Goal: Information Seeking & Learning: Learn about a topic

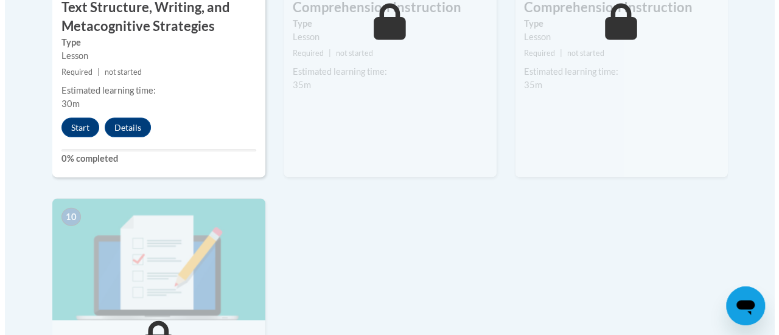
scroll to position [1217, 0]
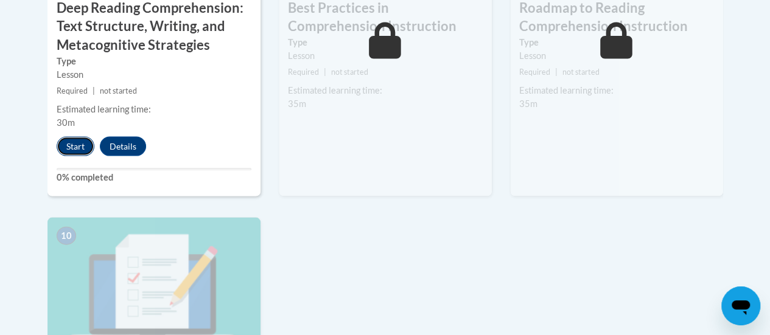
click at [66, 149] on button "Start" at bounding box center [76, 146] width 38 height 19
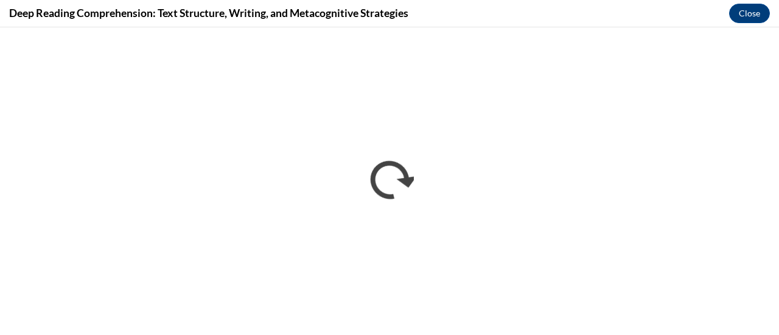
scroll to position [0, 0]
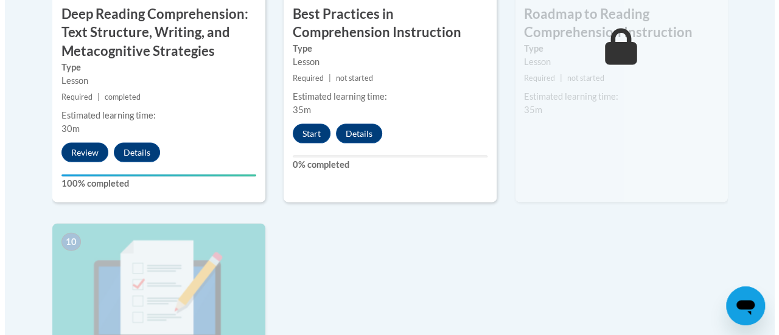
scroll to position [1228, 0]
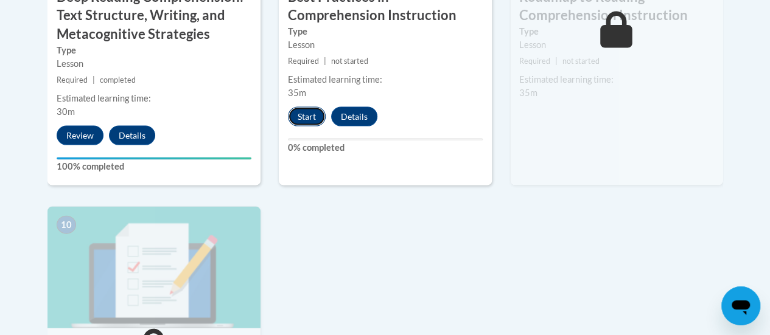
click at [306, 114] on button "Start" at bounding box center [307, 116] width 38 height 19
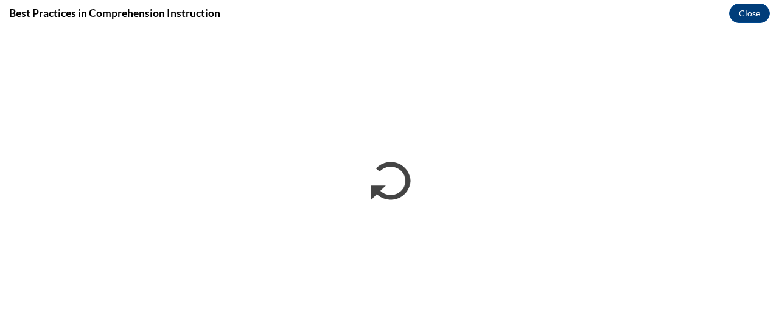
scroll to position [0, 0]
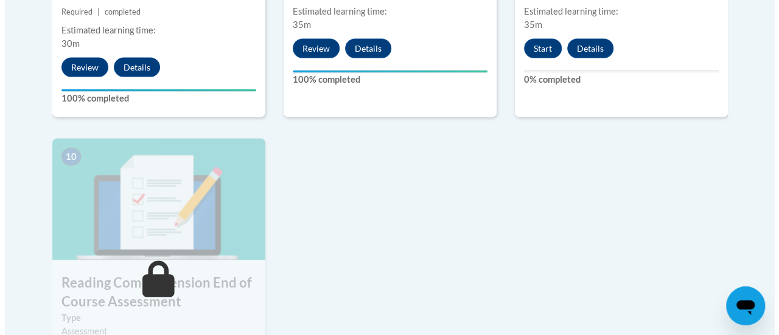
scroll to position [1278, 0]
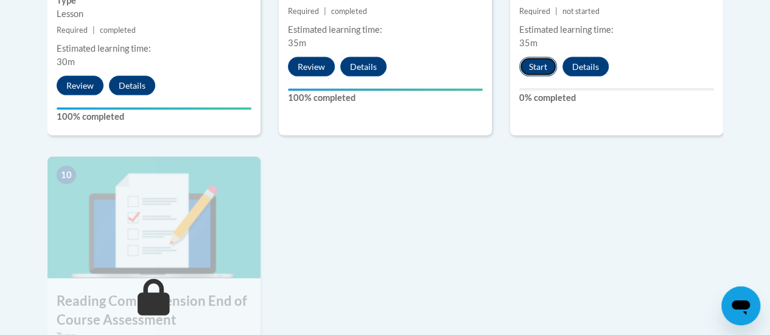
click at [531, 65] on button "Start" at bounding box center [538, 66] width 38 height 19
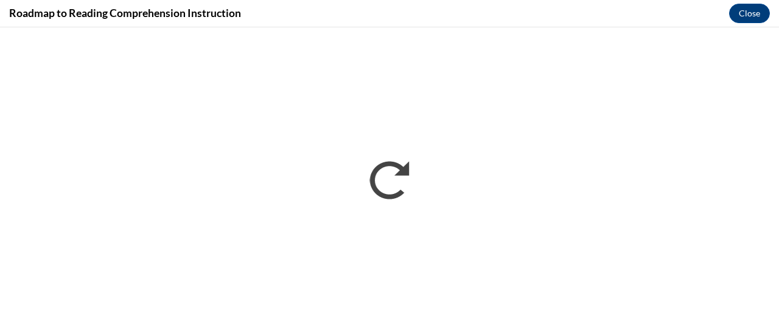
scroll to position [0, 0]
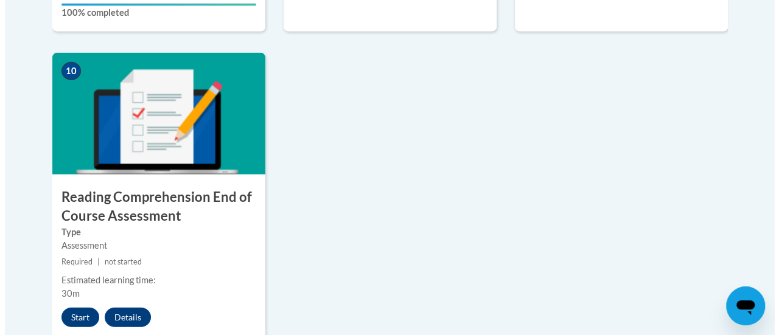
scroll to position [1503, 0]
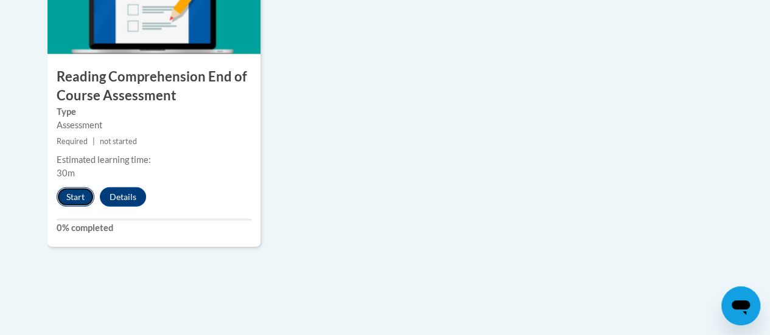
click at [73, 192] on button "Start" at bounding box center [76, 196] width 38 height 19
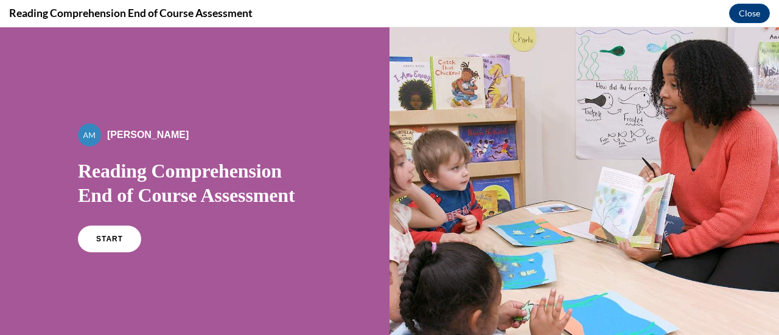
scroll to position [0, 0]
click at [100, 236] on span "START" at bounding box center [110, 239] width 28 height 9
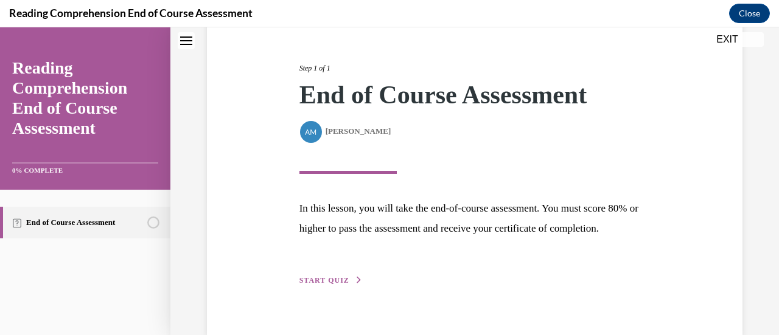
scroll to position [178, 0]
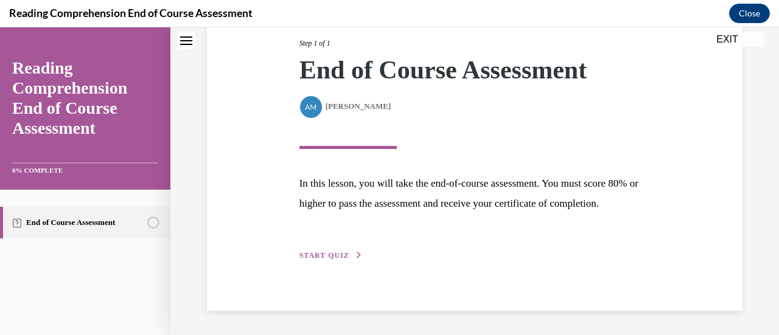
click at [336, 255] on span "START QUIZ" at bounding box center [324, 255] width 50 height 9
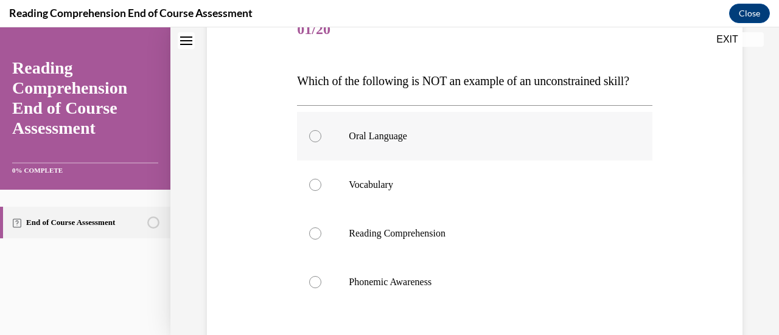
scroll to position [183, 0]
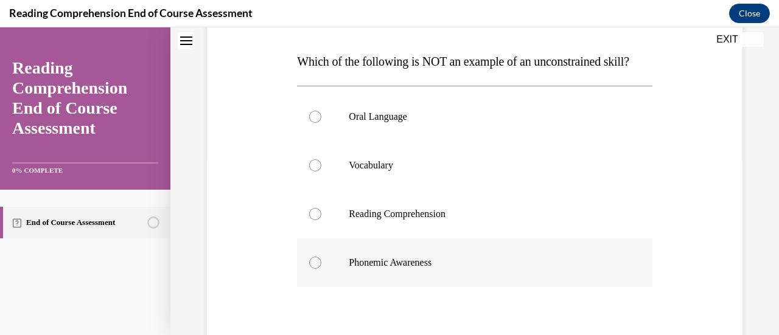
click at [453, 279] on label "Phonemic Awareness" at bounding box center [474, 263] width 355 height 49
click at [321, 269] on input "Phonemic Awareness" at bounding box center [315, 263] width 12 height 12
radio input "true"
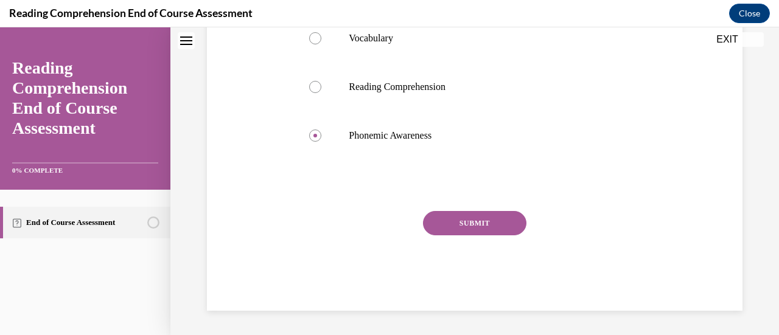
click at [478, 226] on button "SUBMIT" at bounding box center [474, 223] width 103 height 24
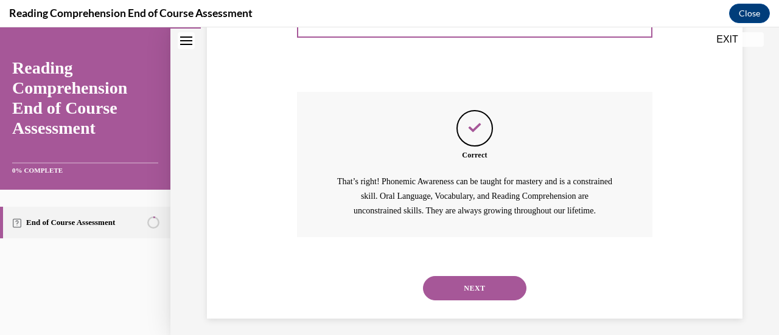
scroll to position [461, 0]
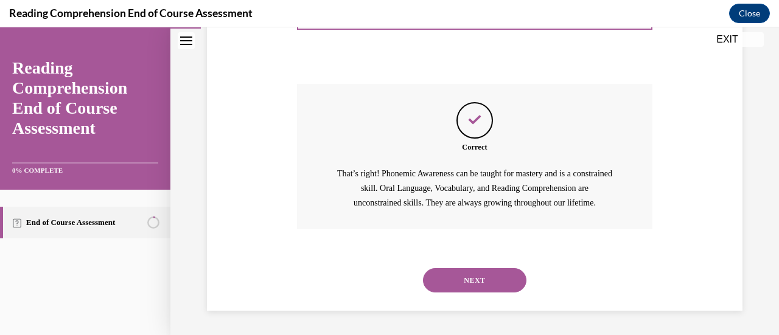
click at [484, 279] on button "NEXT" at bounding box center [474, 280] width 103 height 24
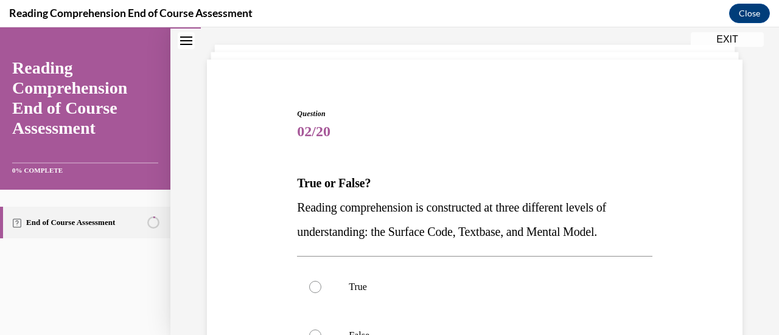
scroll to position [122, 0]
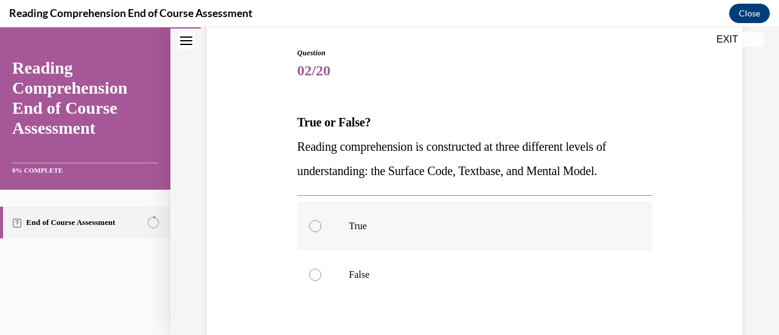
click at [327, 223] on label "True" at bounding box center [474, 226] width 355 height 49
click at [321, 223] on input "True" at bounding box center [315, 226] width 12 height 12
radio input "true"
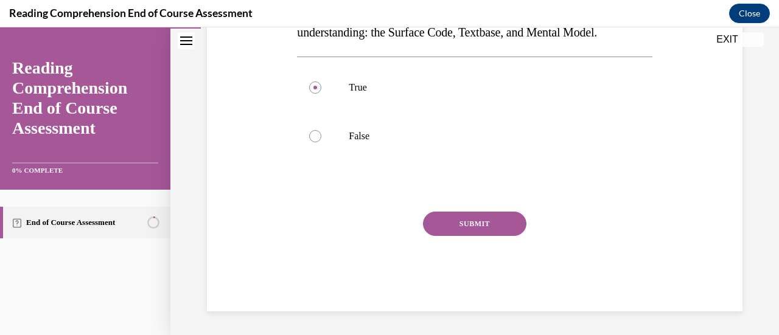
click at [458, 217] on button "SUBMIT" at bounding box center [474, 224] width 103 height 24
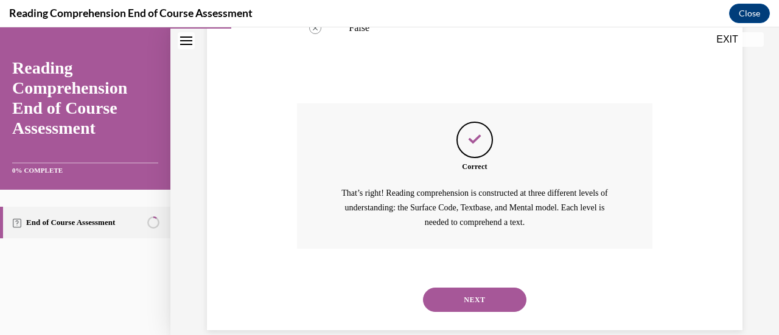
scroll to position [388, 0]
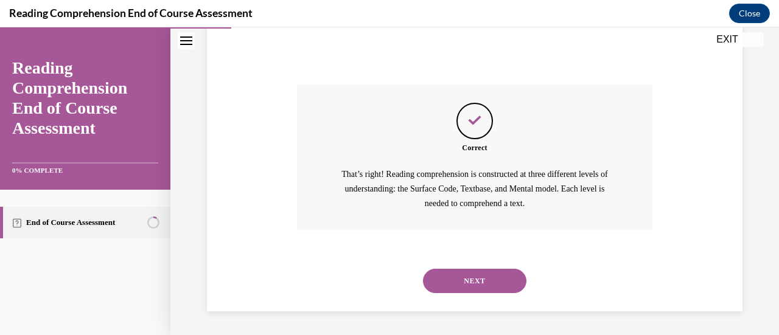
click at [466, 271] on button "NEXT" at bounding box center [474, 281] width 103 height 24
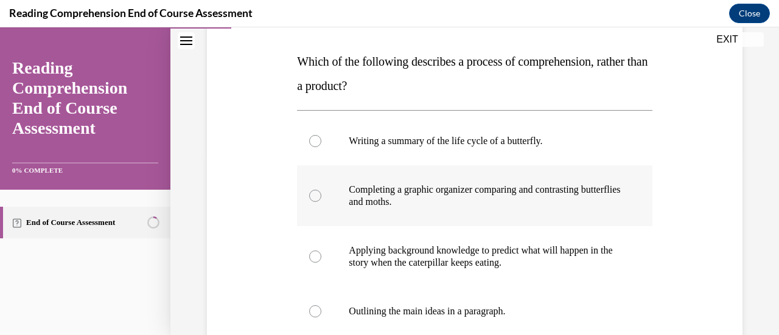
scroll to position [243, 0]
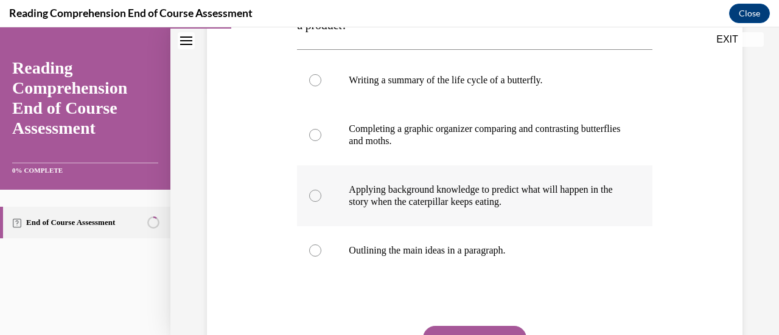
click at [487, 199] on p "Applying background knowledge to predict what will happen in the story when the…" at bounding box center [485, 196] width 273 height 24
click at [321, 199] on input "Applying background knowledge to predict what will happen in the story when the…" at bounding box center [315, 196] width 12 height 12
radio input "true"
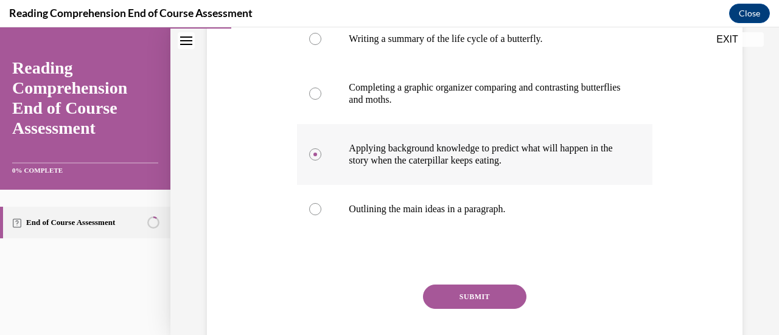
scroll to position [304, 0]
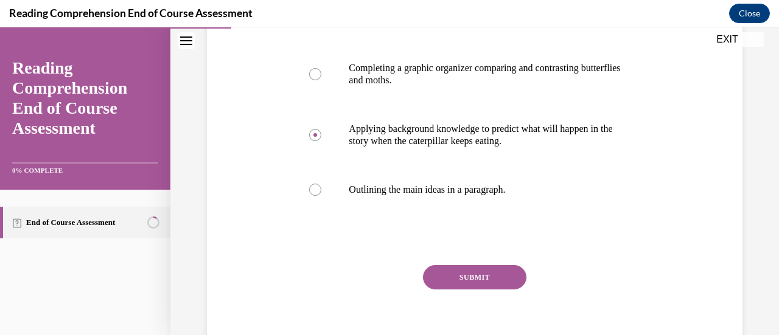
click at [495, 277] on button "SUBMIT" at bounding box center [474, 277] width 103 height 24
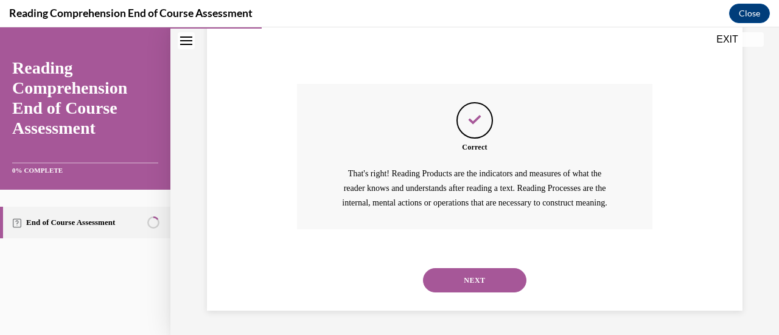
scroll to position [500, 0]
click at [489, 280] on button "NEXT" at bounding box center [474, 280] width 103 height 24
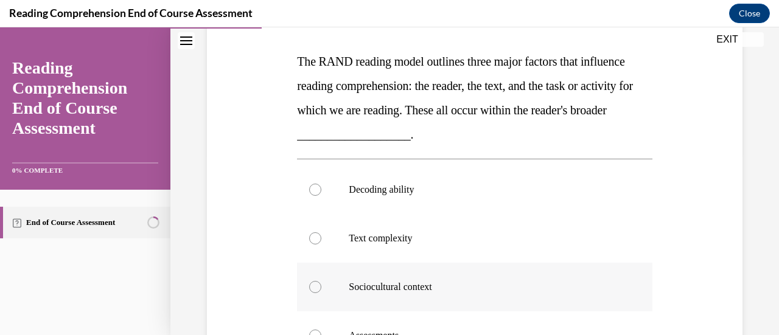
scroll to position [243, 0]
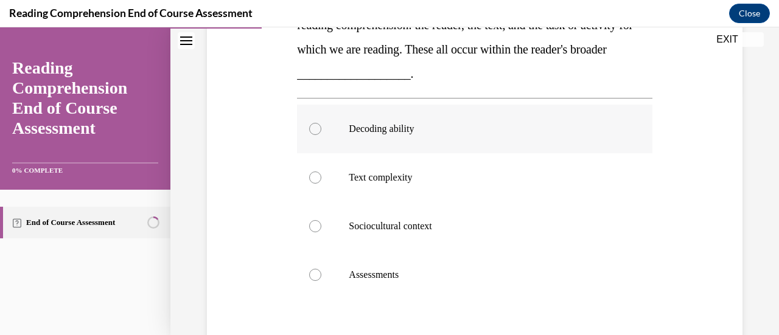
click at [469, 130] on p "Decoding ability" at bounding box center [485, 129] width 273 height 12
click at [321, 130] on input "Decoding ability" at bounding box center [315, 129] width 12 height 12
radio input "true"
click at [466, 217] on label "Sociocultural context" at bounding box center [474, 226] width 355 height 49
click at [321, 220] on input "Sociocultural context" at bounding box center [315, 226] width 12 height 12
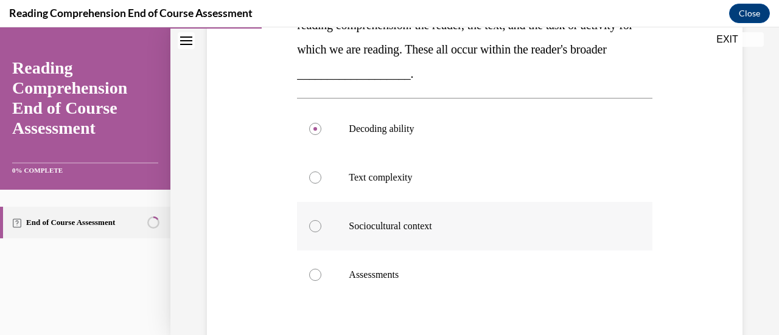
radio input "true"
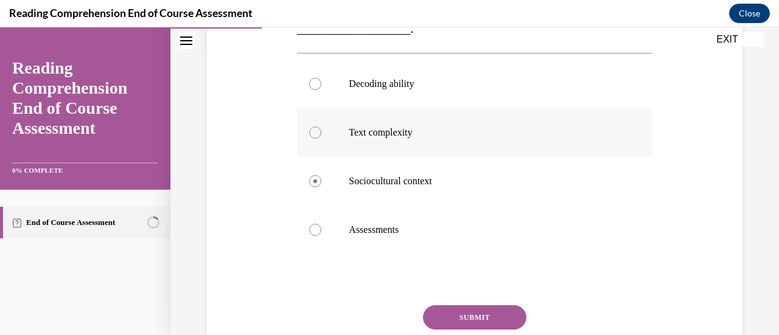
scroll to position [304, 0]
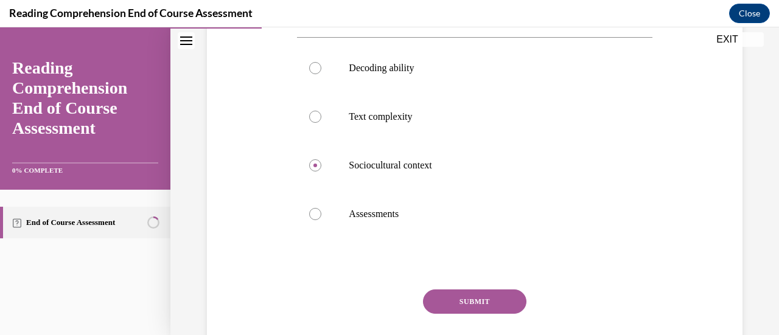
click at [484, 302] on button "SUBMIT" at bounding box center [474, 302] width 103 height 24
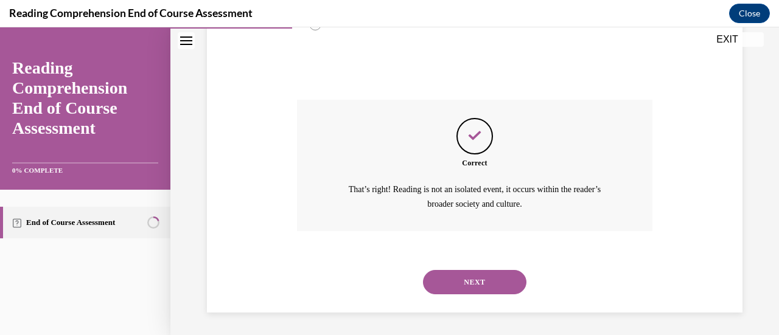
scroll to position [495, 0]
click at [468, 282] on button "NEXT" at bounding box center [474, 282] width 103 height 24
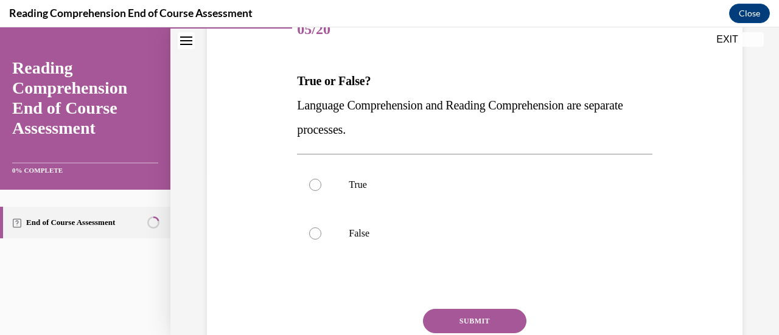
scroll to position [183, 0]
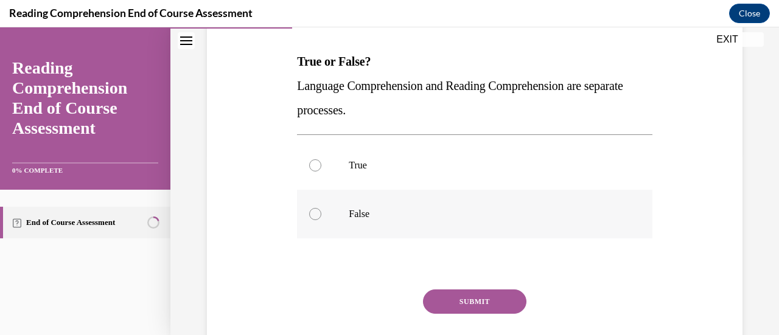
click at [464, 222] on label "False" at bounding box center [474, 214] width 355 height 49
click at [321, 220] on input "False" at bounding box center [315, 214] width 12 height 12
radio input "true"
click at [470, 296] on button "SUBMIT" at bounding box center [474, 302] width 103 height 24
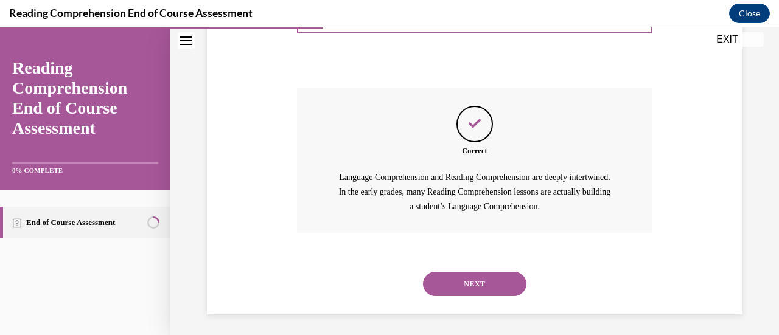
scroll to position [388, 0]
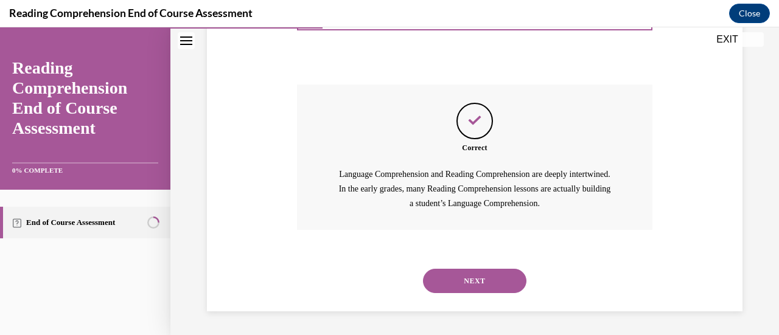
click at [470, 284] on button "NEXT" at bounding box center [474, 281] width 103 height 24
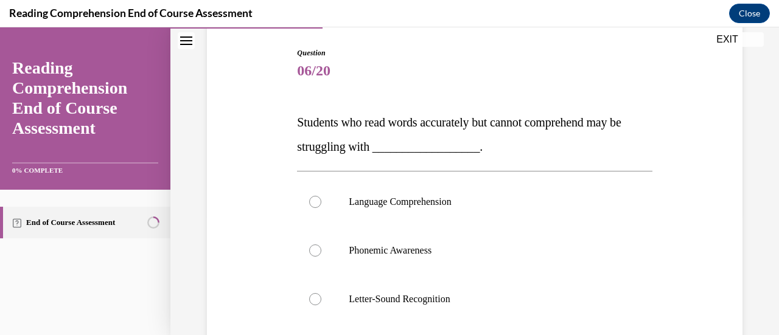
scroll to position [183, 0]
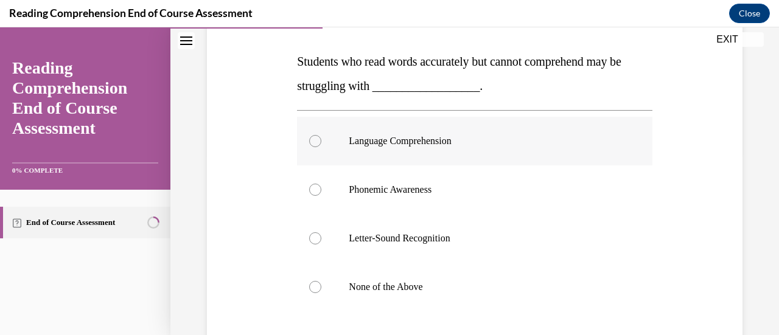
click at [427, 152] on label "Language Comprehension" at bounding box center [474, 141] width 355 height 49
click at [321, 147] on input "Language Comprehension" at bounding box center [315, 141] width 12 height 12
radio input "true"
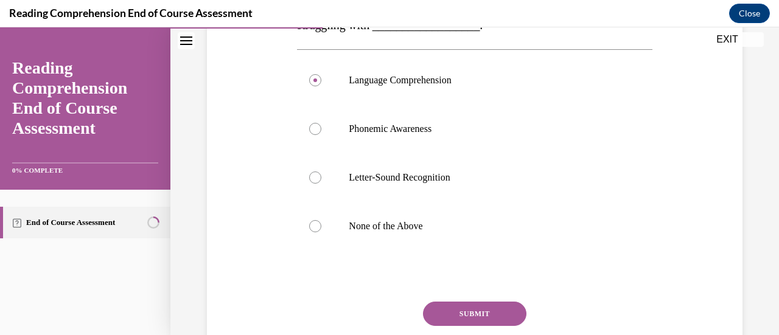
click at [491, 310] on button "SUBMIT" at bounding box center [474, 314] width 103 height 24
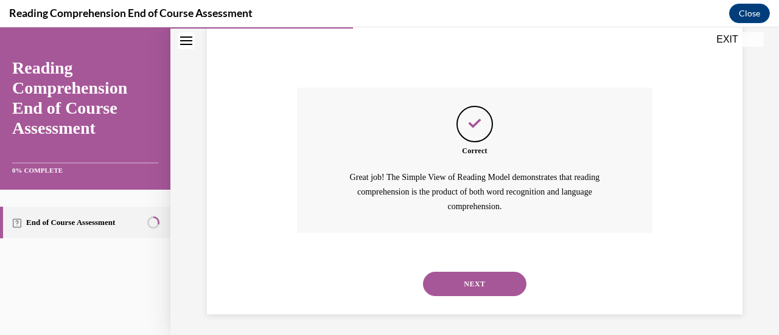
scroll to position [461, 0]
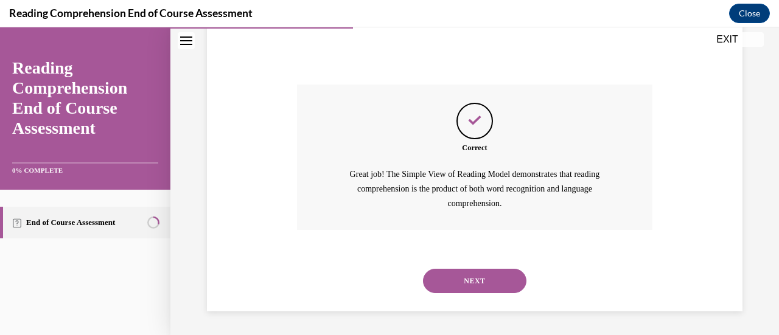
click at [469, 281] on button "NEXT" at bounding box center [474, 281] width 103 height 24
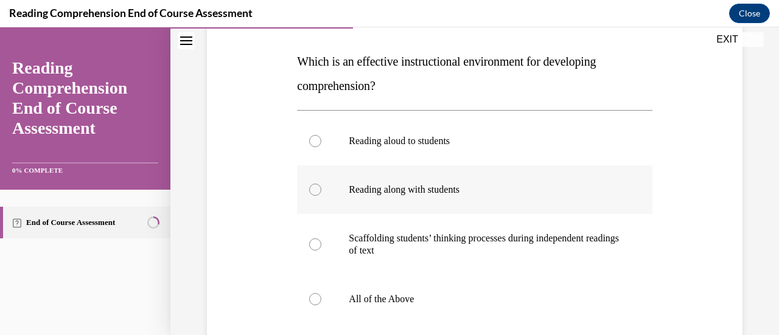
scroll to position [243, 0]
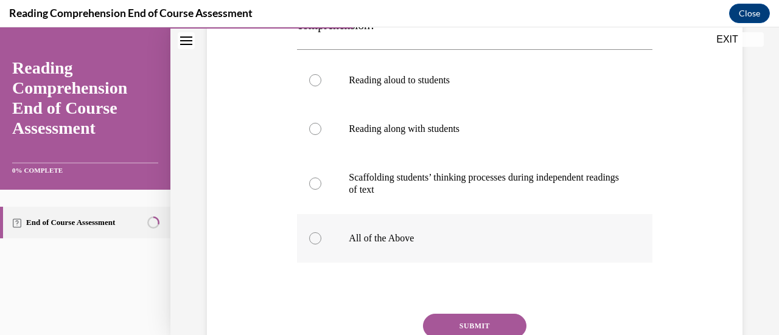
click at [441, 238] on p "All of the Above" at bounding box center [485, 238] width 273 height 12
click at [321, 238] on input "All of the Above" at bounding box center [315, 238] width 12 height 12
radio input "true"
click at [464, 324] on button "SUBMIT" at bounding box center [474, 326] width 103 height 24
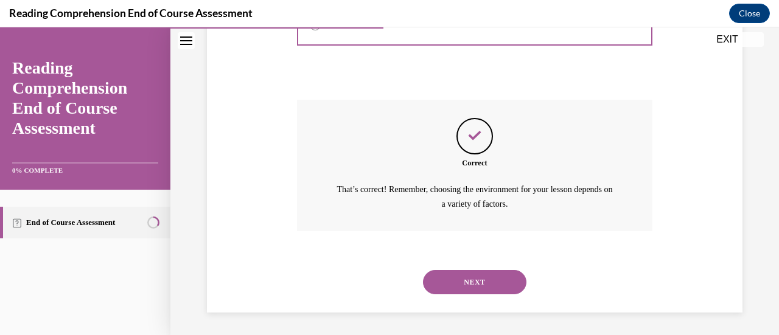
scroll to position [458, 0]
click at [470, 282] on button "NEXT" at bounding box center [474, 282] width 103 height 24
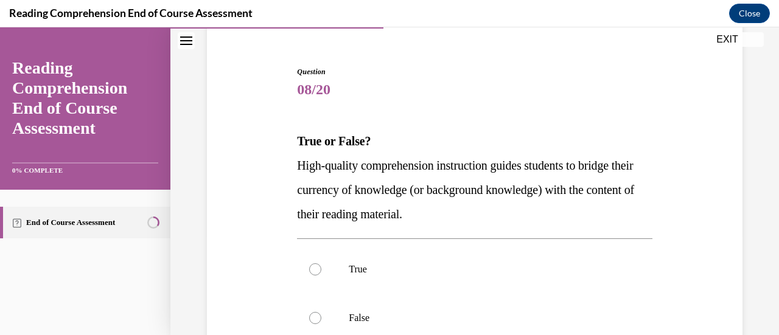
scroll to position [122, 0]
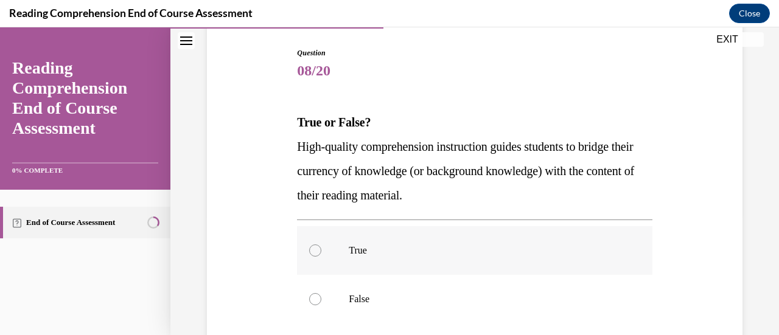
click at [441, 246] on p "True" at bounding box center [485, 251] width 273 height 12
click at [321, 246] on input "True" at bounding box center [315, 251] width 12 height 12
radio input "true"
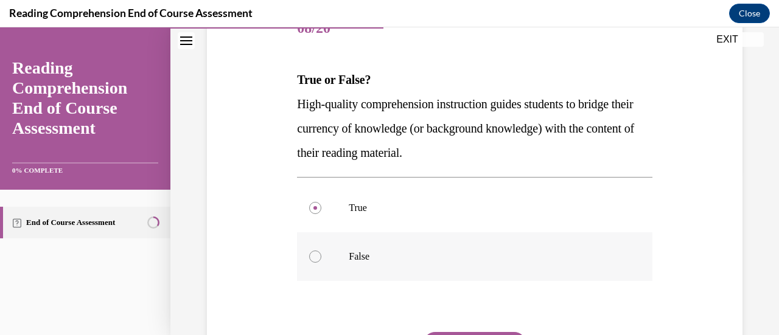
scroll to position [183, 0]
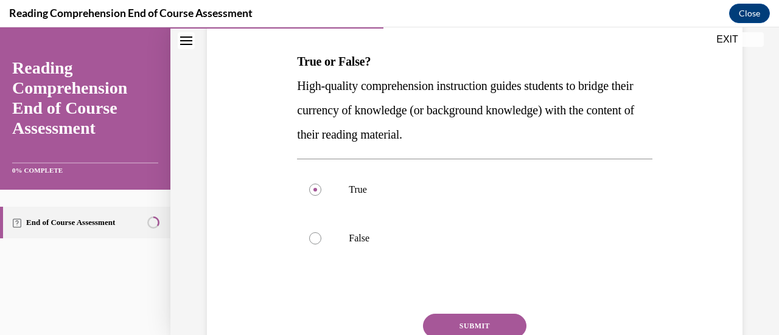
click at [498, 322] on button "SUBMIT" at bounding box center [474, 326] width 103 height 24
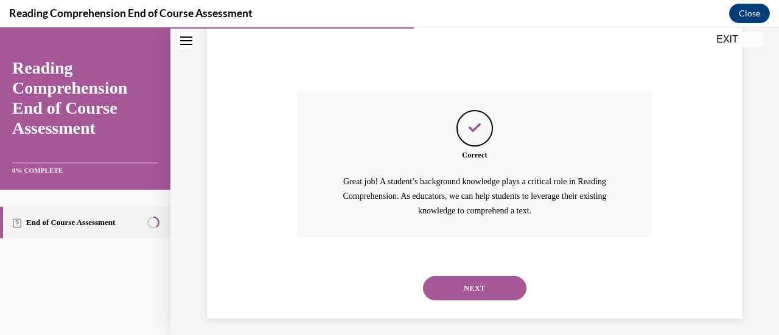
scroll to position [412, 0]
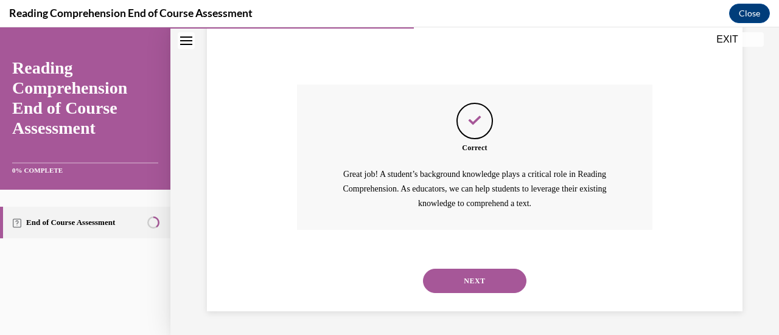
click at [471, 282] on button "NEXT" at bounding box center [474, 281] width 103 height 24
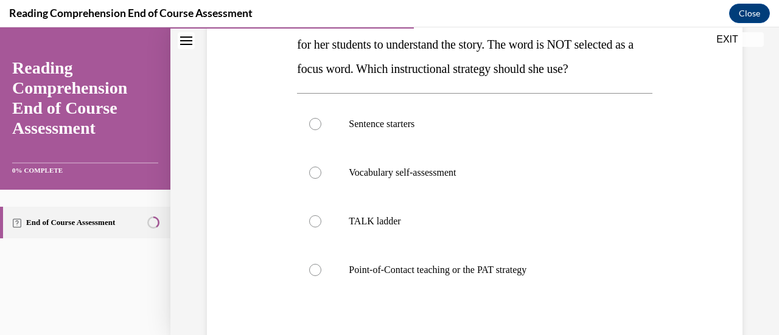
scroll to position [243, 0]
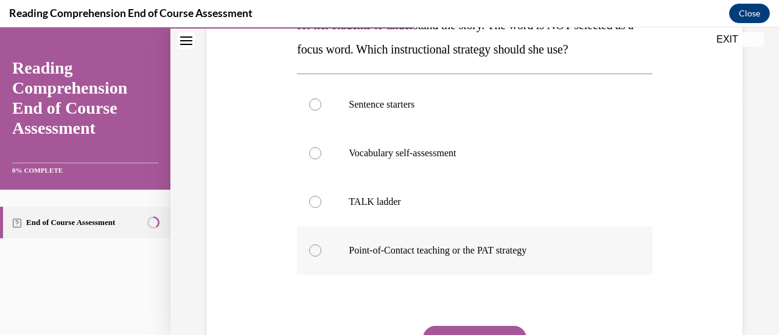
click at [393, 260] on label "Point-of-Contact teaching or the PAT strategy" at bounding box center [474, 250] width 355 height 49
click at [321, 257] on input "Point-of-Contact teaching or the PAT strategy" at bounding box center [315, 251] width 12 height 12
radio input "true"
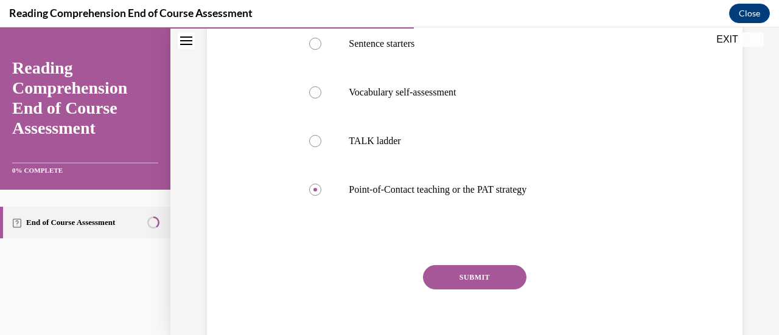
click at [495, 279] on button "SUBMIT" at bounding box center [474, 277] width 103 height 24
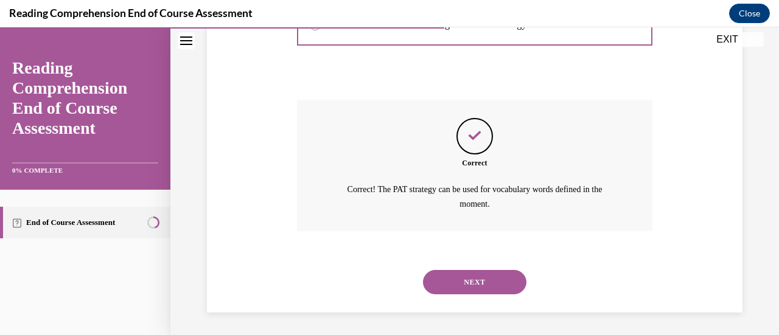
scroll to position [470, 0]
click at [494, 277] on button "NEXT" at bounding box center [474, 282] width 103 height 24
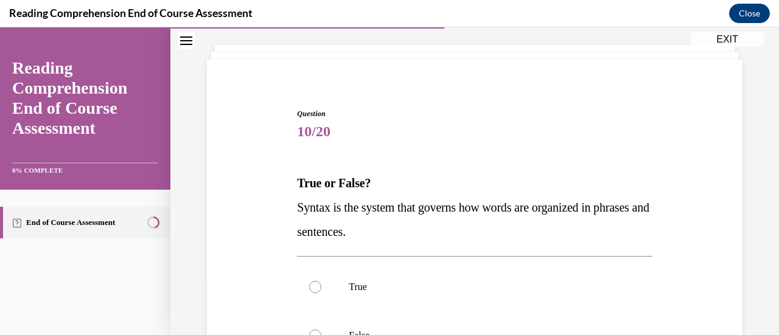
scroll to position [122, 0]
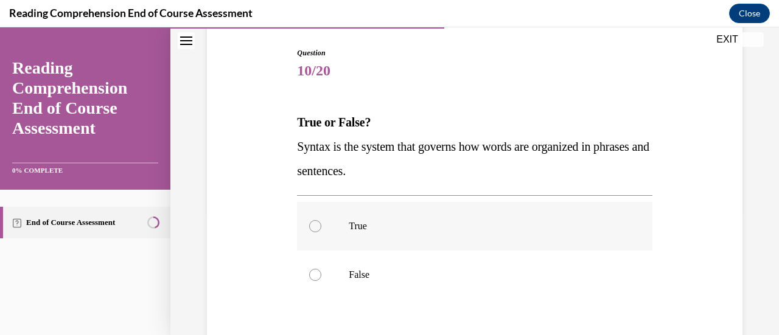
click at [413, 232] on label "True" at bounding box center [474, 226] width 355 height 49
click at [321, 232] on input "True" at bounding box center [315, 226] width 12 height 12
radio input "true"
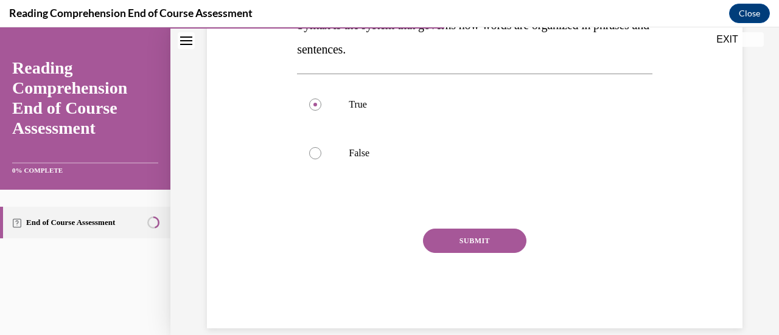
click at [430, 238] on button "SUBMIT" at bounding box center [474, 241] width 103 height 24
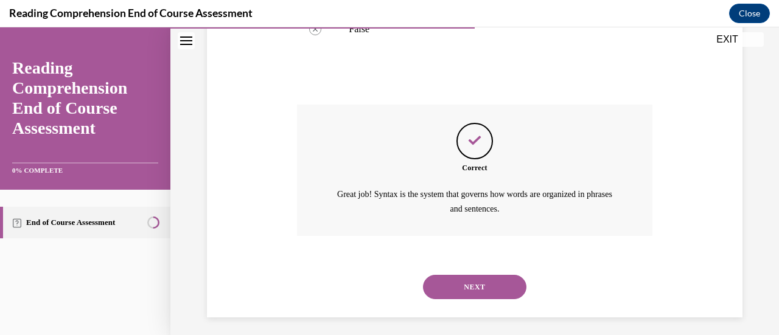
scroll to position [373, 0]
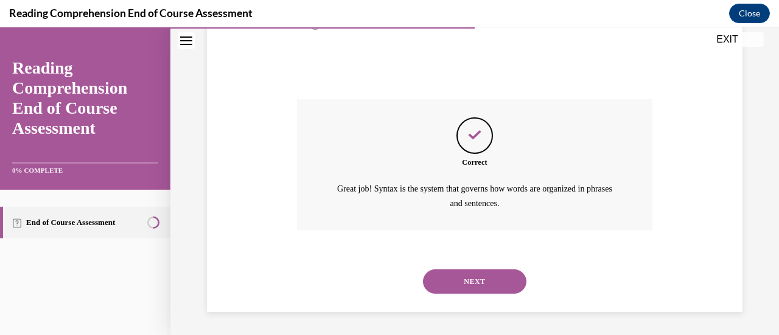
click at [467, 278] on button "NEXT" at bounding box center [474, 282] width 103 height 24
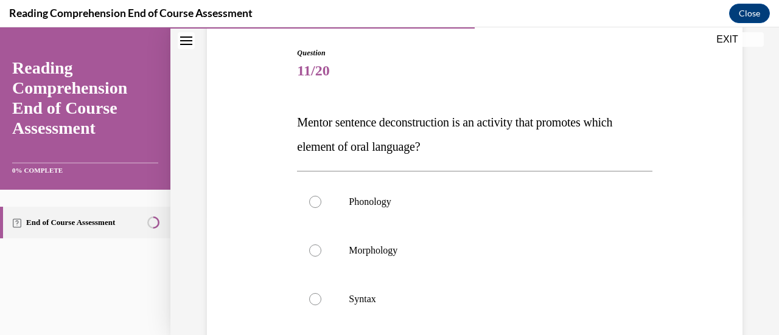
scroll to position [183, 0]
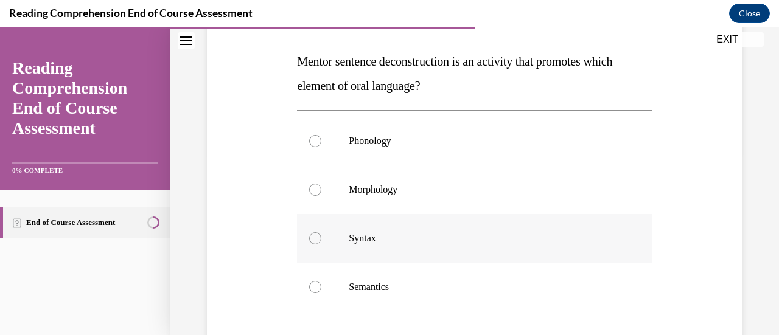
click at [449, 232] on label "Syntax" at bounding box center [474, 238] width 355 height 49
click at [321, 232] on input "Syntax" at bounding box center [315, 238] width 12 height 12
radio input "true"
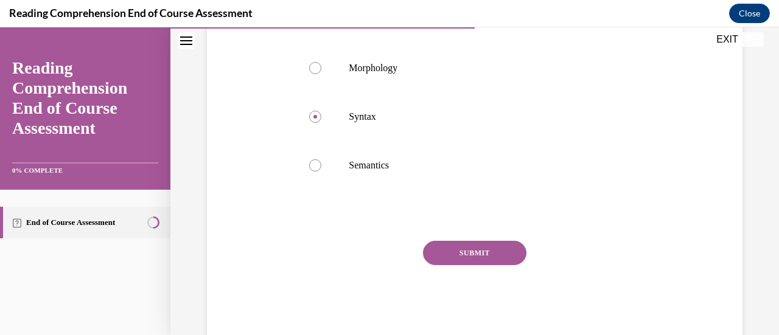
click at [478, 248] on button "SUBMIT" at bounding box center [474, 253] width 103 height 24
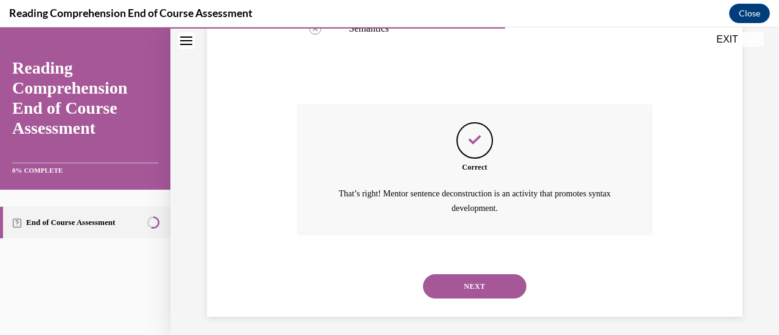
scroll to position [446, 0]
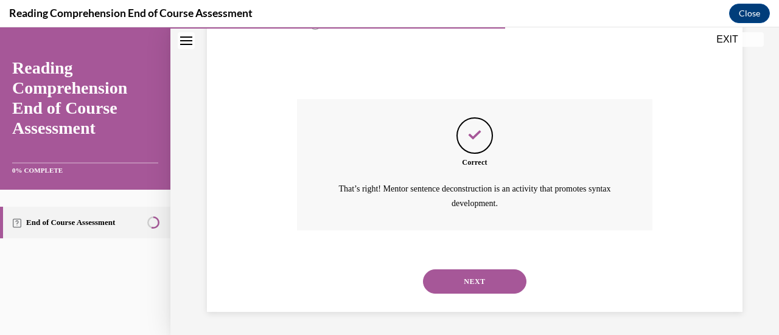
click at [467, 276] on button "NEXT" at bounding box center [474, 282] width 103 height 24
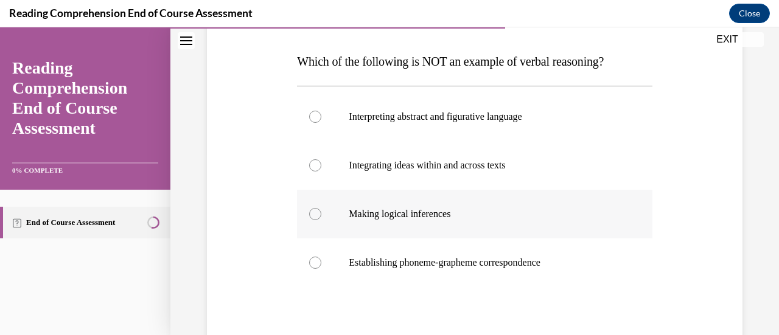
scroll to position [243, 0]
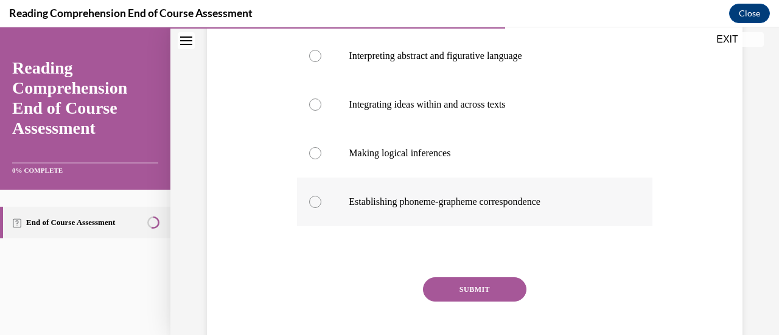
click at [475, 217] on label "Establishing phoneme-grapheme correspondence" at bounding box center [474, 202] width 355 height 49
click at [321, 208] on input "Establishing phoneme-grapheme correspondence" at bounding box center [315, 202] width 12 height 12
radio input "true"
click at [472, 289] on button "SUBMIT" at bounding box center [474, 290] width 103 height 24
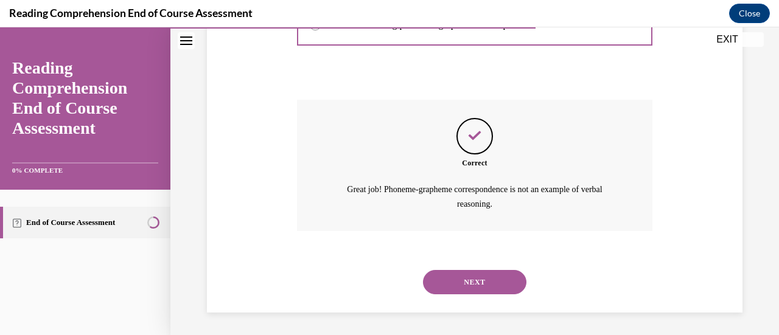
scroll to position [422, 0]
click at [477, 282] on button "NEXT" at bounding box center [474, 282] width 103 height 24
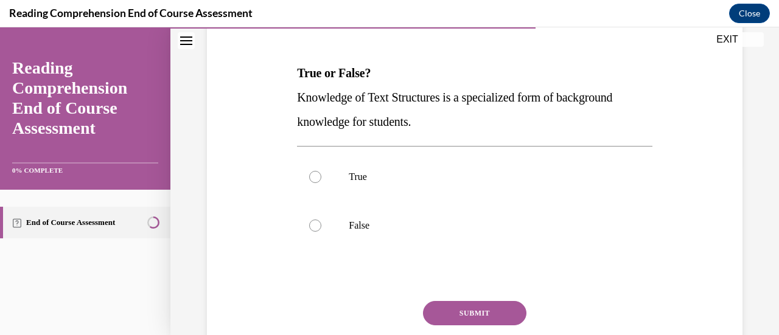
scroll to position [183, 0]
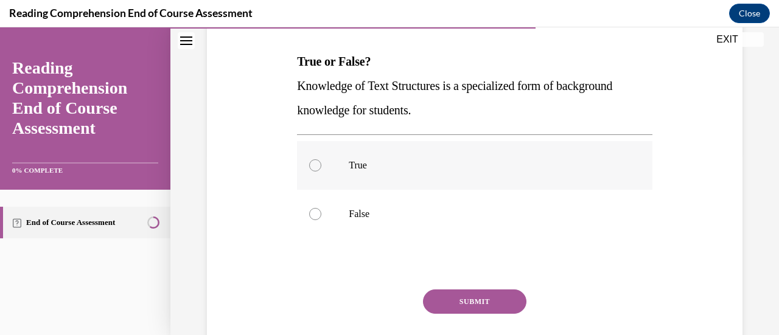
click at [394, 159] on p "True" at bounding box center [485, 165] width 273 height 12
click at [321, 159] on input "True" at bounding box center [315, 165] width 12 height 12
radio input "true"
click at [444, 301] on button "SUBMIT" at bounding box center [474, 302] width 103 height 24
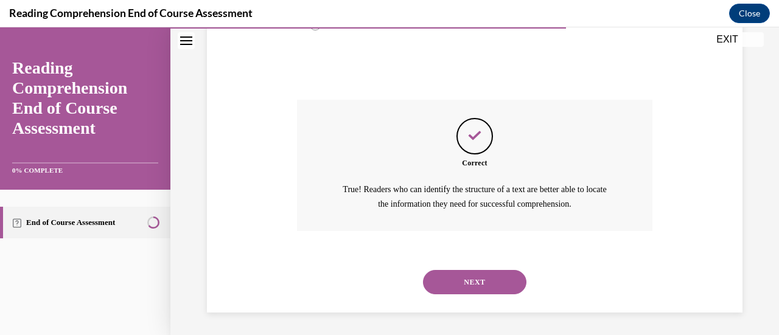
scroll to position [373, 0]
click at [455, 282] on button "NEXT" at bounding box center [474, 282] width 103 height 24
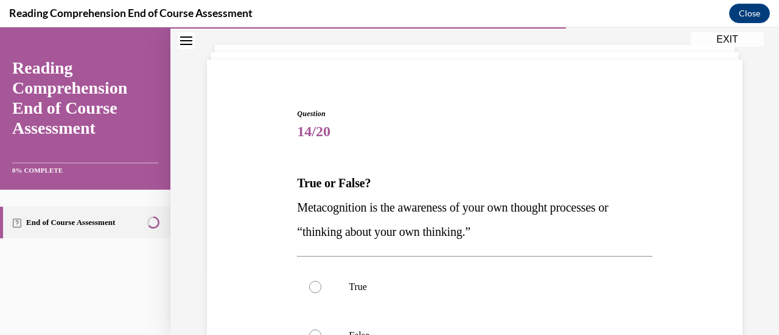
scroll to position [122, 0]
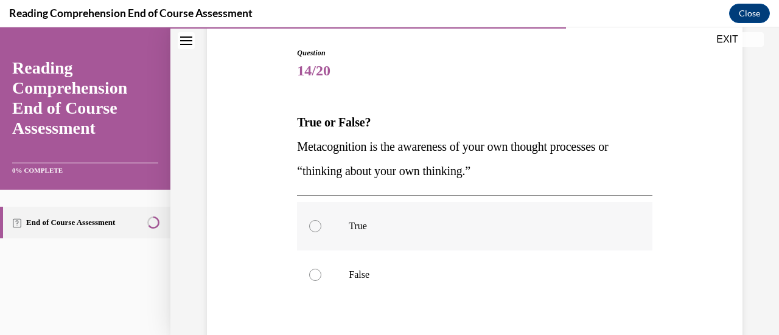
click at [483, 220] on label "True" at bounding box center [474, 226] width 355 height 49
click at [321, 220] on input "True" at bounding box center [315, 226] width 12 height 12
radio input "true"
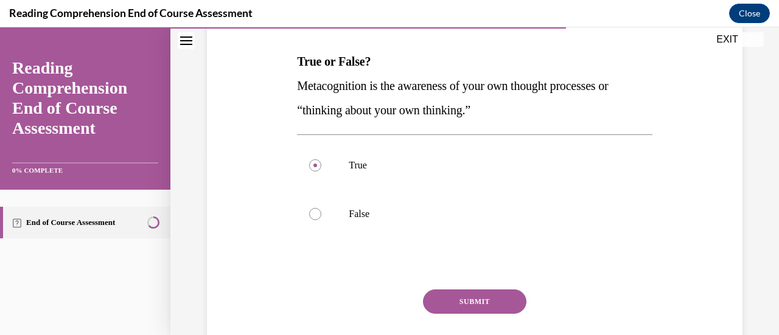
click at [486, 293] on button "SUBMIT" at bounding box center [474, 302] width 103 height 24
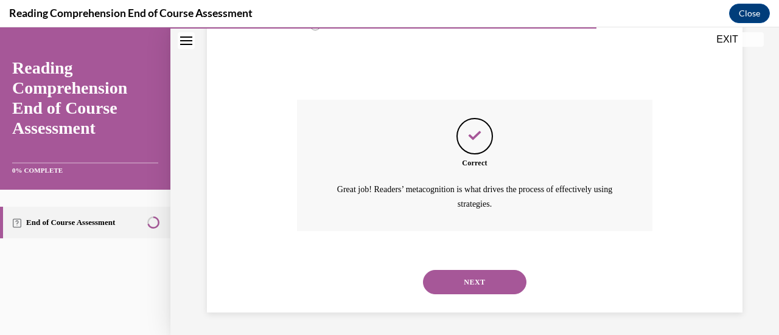
scroll to position [373, 0]
click at [477, 282] on button "NEXT" at bounding box center [474, 282] width 103 height 24
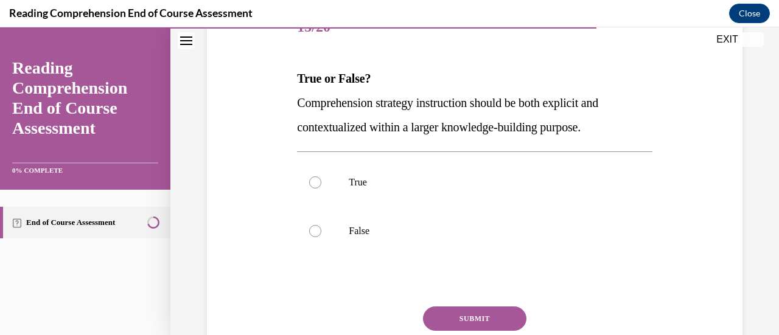
scroll to position [183, 0]
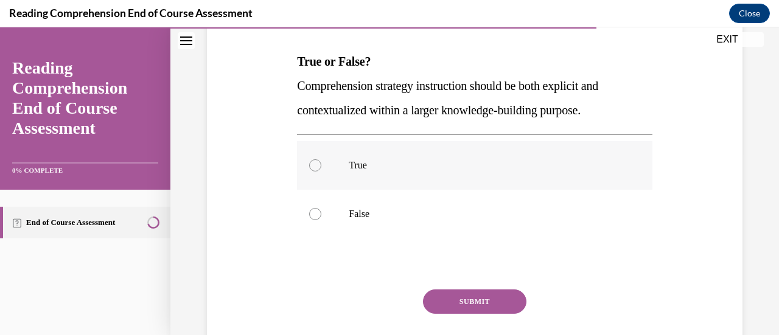
click at [481, 159] on p "True" at bounding box center [485, 165] width 273 height 12
click at [321, 159] on input "True" at bounding box center [315, 165] width 12 height 12
radio input "true"
click at [455, 294] on button "SUBMIT" at bounding box center [474, 302] width 103 height 24
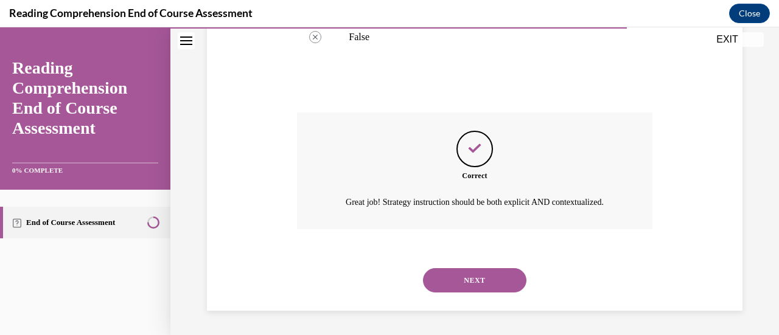
scroll to position [373, 0]
click at [459, 279] on button "NEXT" at bounding box center [474, 280] width 103 height 24
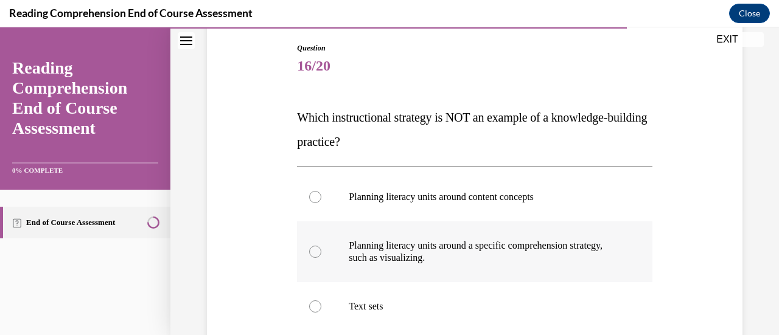
scroll to position [122, 0]
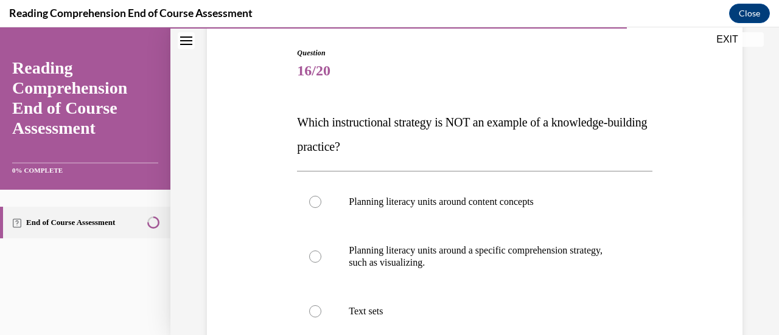
click at [658, 253] on div "Question 16/20 Which instructional strategy is NOT an example of a knowledge-bu…" at bounding box center [475, 273] width 542 height 525
click at [464, 262] on p "Planning literacy units around a specific comprehension strategy, such as visua…" at bounding box center [485, 257] width 273 height 24
click at [321, 262] on input "Planning literacy units around a specific comprehension strategy, such as visua…" at bounding box center [315, 257] width 12 height 12
radio input "true"
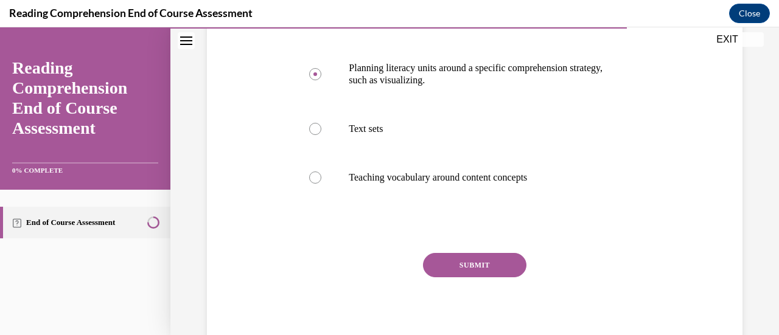
click at [466, 257] on button "SUBMIT" at bounding box center [474, 265] width 103 height 24
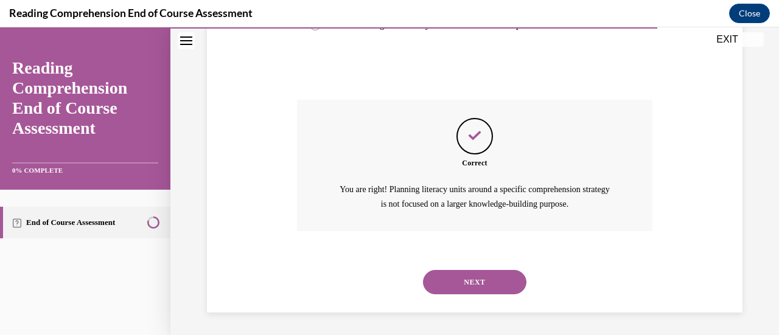
scroll to position [458, 0]
click at [465, 279] on button "NEXT" at bounding box center [474, 282] width 103 height 24
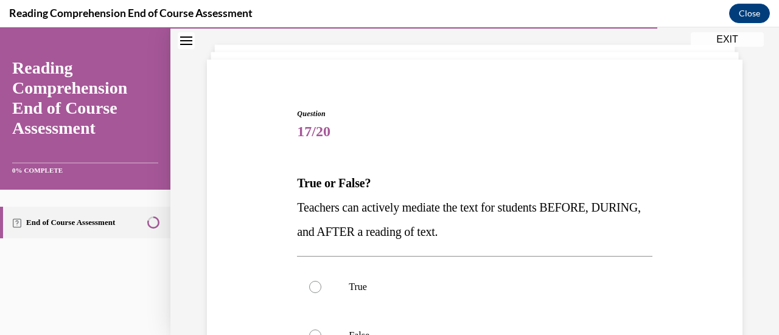
scroll to position [122, 0]
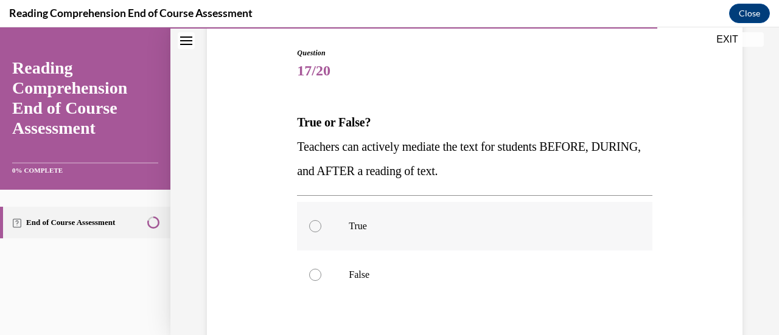
click at [458, 227] on p "True" at bounding box center [485, 226] width 273 height 12
click at [321, 227] on input "True" at bounding box center [315, 226] width 12 height 12
radio input "true"
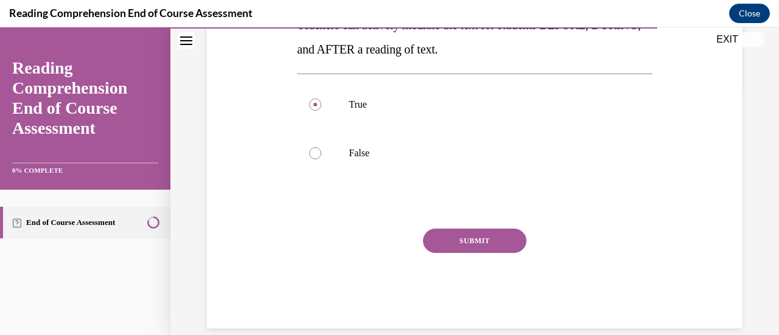
click at [459, 236] on button "SUBMIT" at bounding box center [474, 241] width 103 height 24
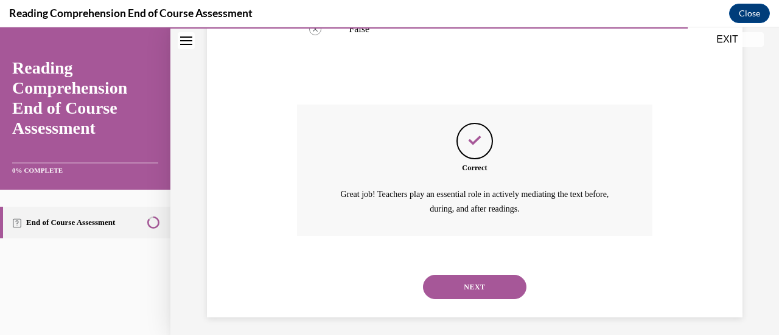
scroll to position [373, 0]
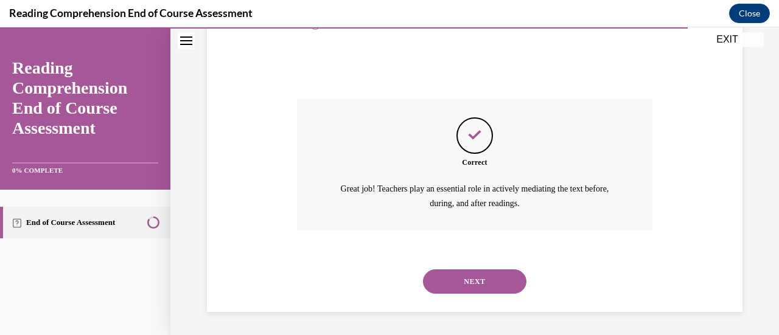
click at [485, 277] on button "NEXT" at bounding box center [474, 282] width 103 height 24
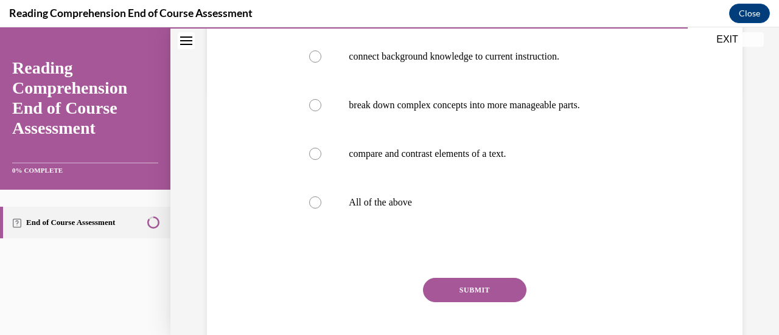
scroll to position [243, 0]
click at [469, 204] on p "All of the above" at bounding box center [485, 202] width 273 height 12
click at [321, 204] on input "All of the above" at bounding box center [315, 202] width 12 height 12
radio input "true"
click at [470, 287] on button "SUBMIT" at bounding box center [474, 290] width 103 height 24
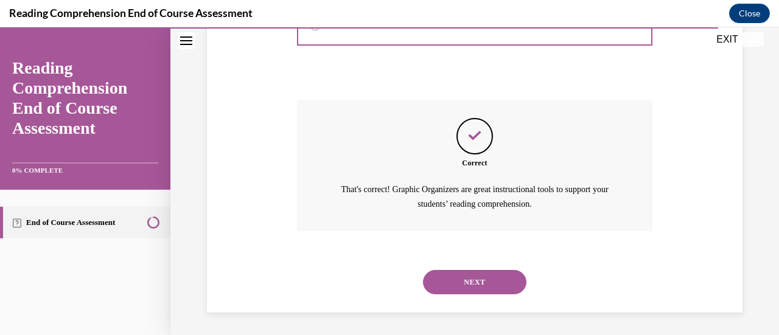
scroll to position [422, 0]
click at [467, 292] on button "NEXT" at bounding box center [474, 282] width 103 height 24
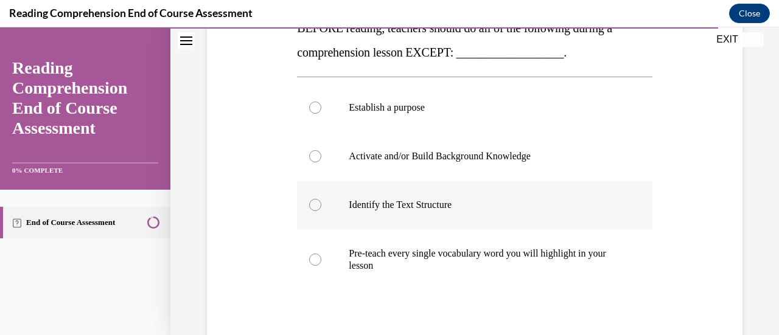
scroll to position [243, 0]
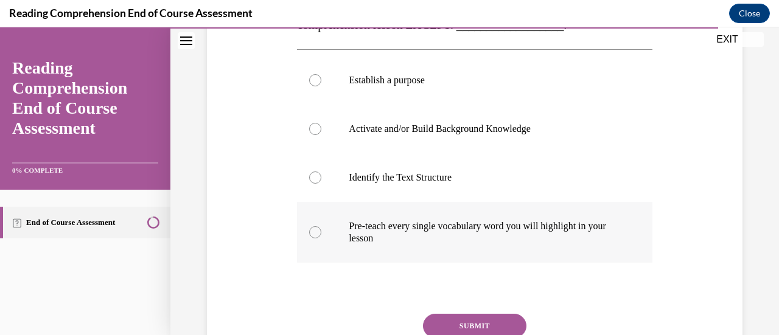
click at [480, 227] on p "Pre-teach every single vocabulary word you will highlight in your lesson" at bounding box center [485, 232] width 273 height 24
click at [321, 227] on input "Pre-teach every single vocabulary word you will highlight in your lesson" at bounding box center [315, 232] width 12 height 12
radio input "true"
click at [487, 320] on button "SUBMIT" at bounding box center [474, 326] width 103 height 24
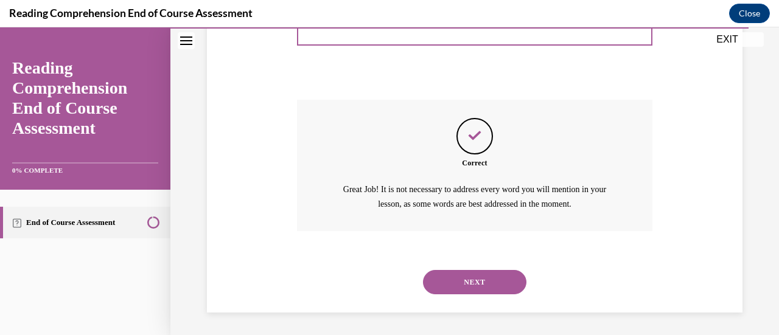
scroll to position [458, 0]
click at [489, 279] on button "NEXT" at bounding box center [474, 282] width 103 height 24
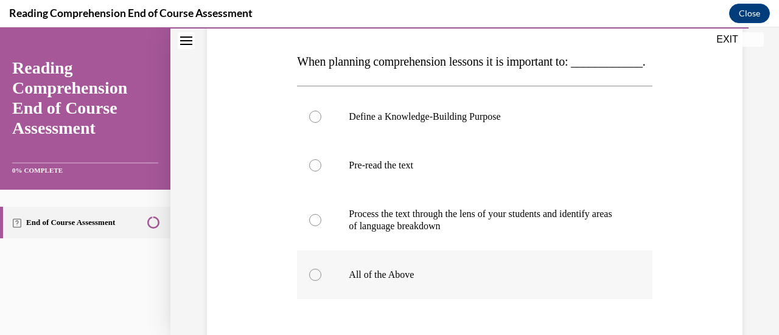
scroll to position [243, 0]
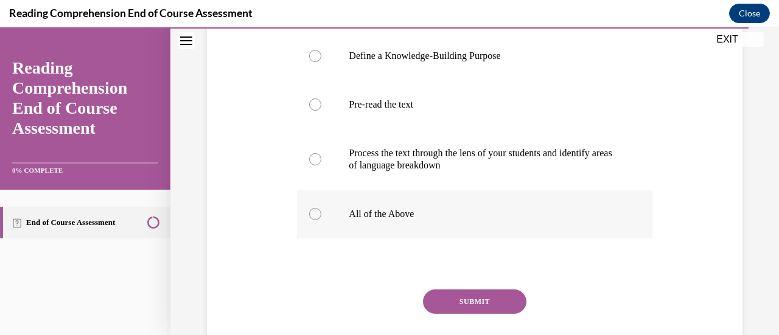
click at [478, 220] on p "All of the Above" at bounding box center [485, 214] width 273 height 12
click at [321, 220] on input "All of the Above" at bounding box center [315, 214] width 12 height 12
radio input "true"
click at [484, 314] on button "SUBMIT" at bounding box center [474, 302] width 103 height 24
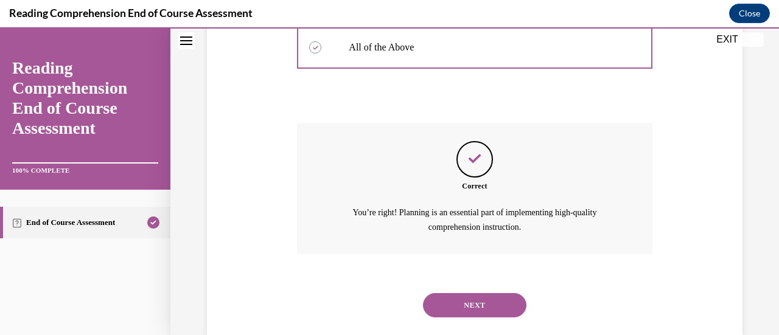
scroll to position [458, 0]
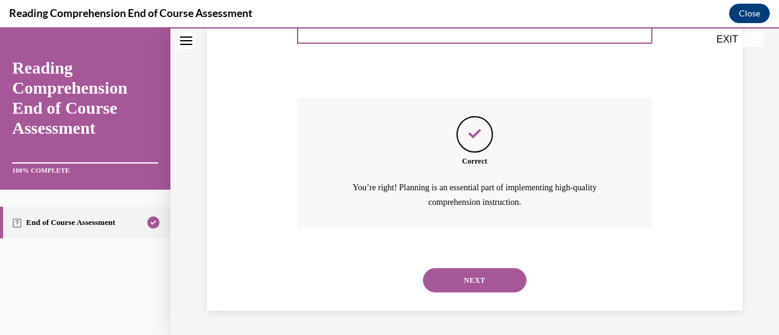
click at [502, 287] on button "NEXT" at bounding box center [474, 280] width 103 height 24
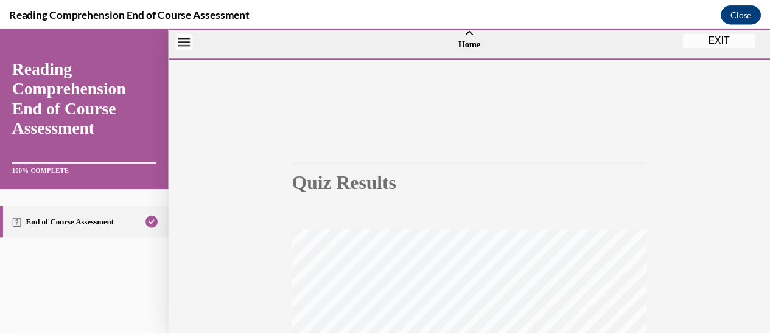
scroll to position [0, 0]
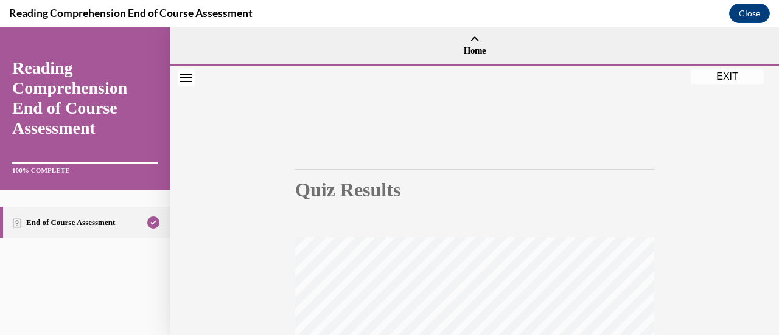
click at [721, 76] on button "EXIT" at bounding box center [727, 76] width 73 height 15
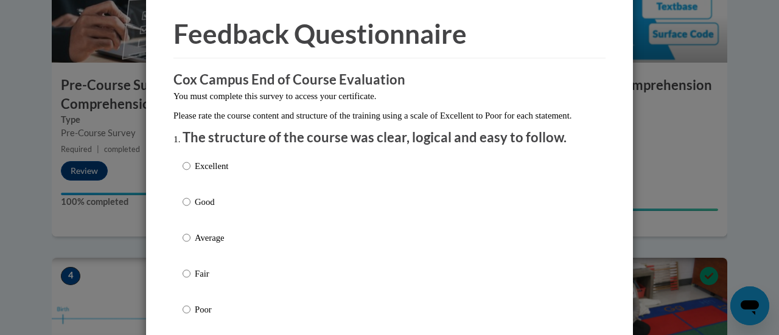
scroll to position [122, 0]
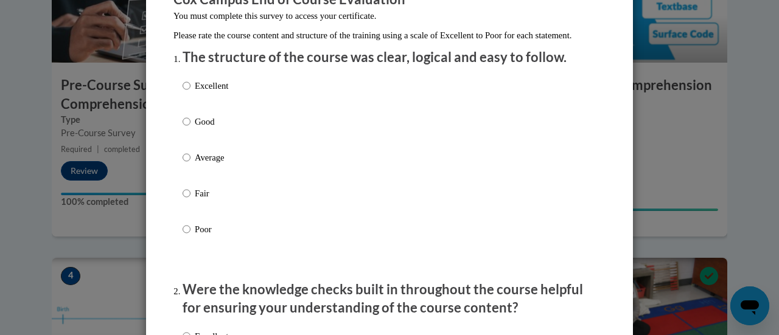
click at [204, 93] on p "Excellent" at bounding box center [211, 85] width 33 height 13
click at [190, 93] on input "Excellent" at bounding box center [187, 85] width 8 height 13
radio input "true"
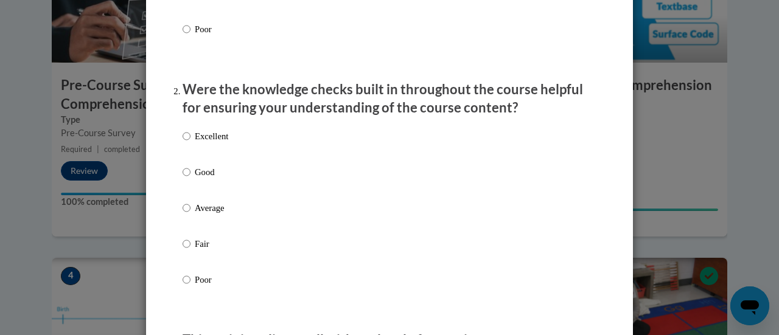
scroll to position [365, 0]
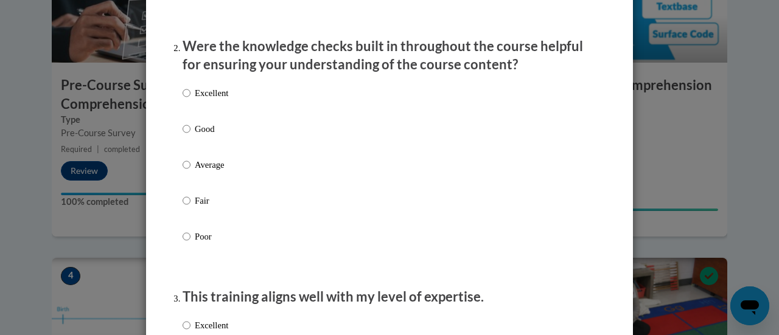
click at [212, 136] on p "Good" at bounding box center [211, 128] width 33 height 13
click at [190, 136] on input "Good" at bounding box center [187, 128] width 8 height 13
radio input "true"
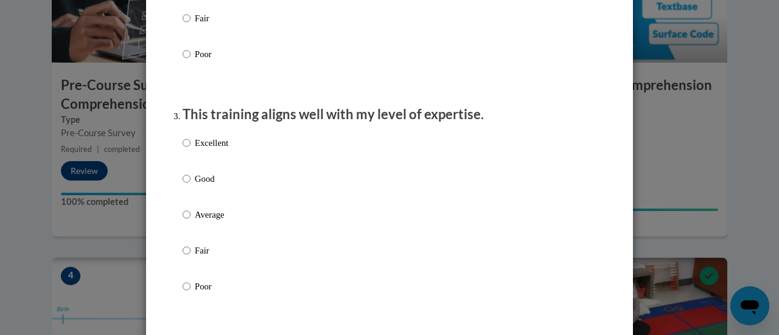
scroll to position [609, 0]
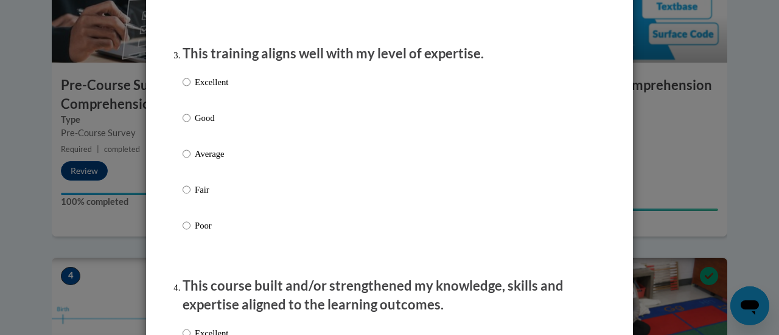
click at [201, 125] on p "Good" at bounding box center [211, 117] width 33 height 13
click at [190, 125] on input "Good" at bounding box center [187, 117] width 8 height 13
radio input "true"
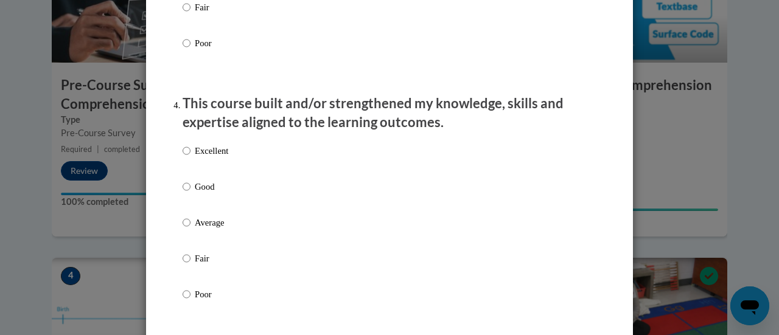
scroll to position [852, 0]
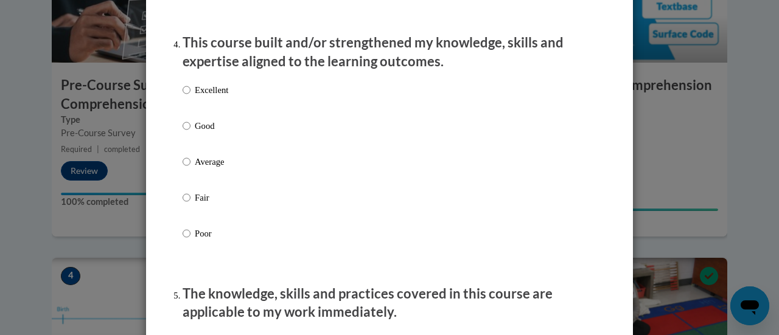
click at [202, 133] on p "Good" at bounding box center [211, 125] width 33 height 13
click at [190, 133] on input "Good" at bounding box center [187, 125] width 8 height 13
radio input "true"
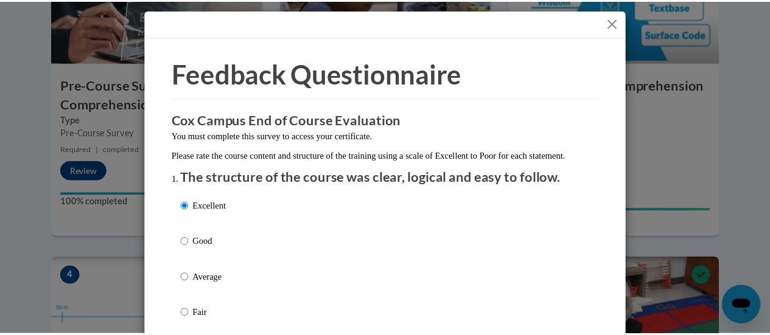
scroll to position [0, 0]
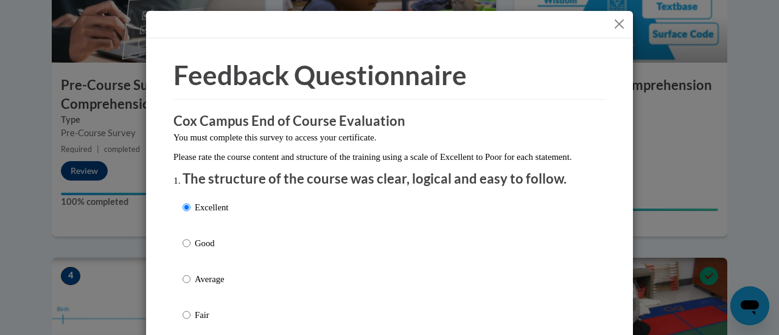
click at [618, 23] on button "Close" at bounding box center [619, 23] width 15 height 15
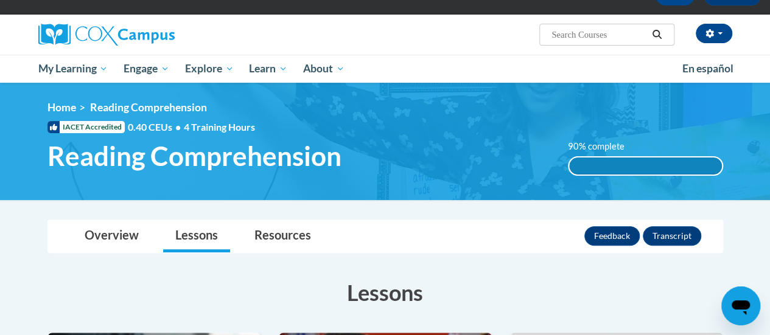
scroll to position [103, 0]
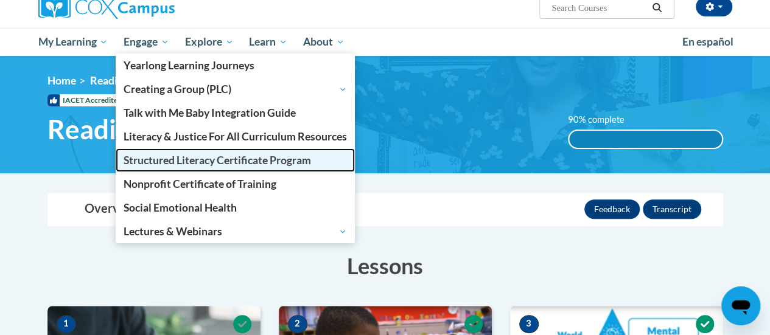
click at [170, 161] on span "Structured Literacy Certificate Program" at bounding box center [217, 160] width 187 height 13
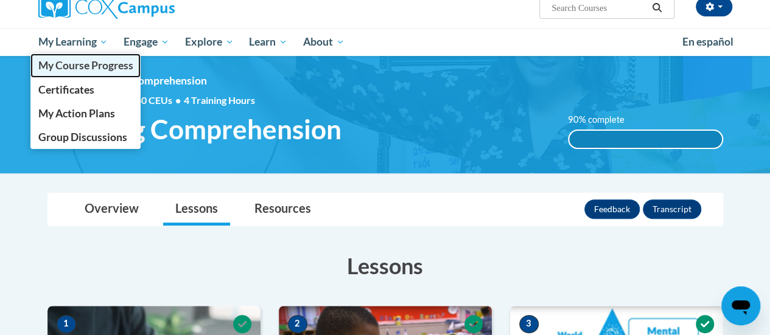
click at [86, 69] on span "My Course Progress" at bounding box center [85, 65] width 95 height 13
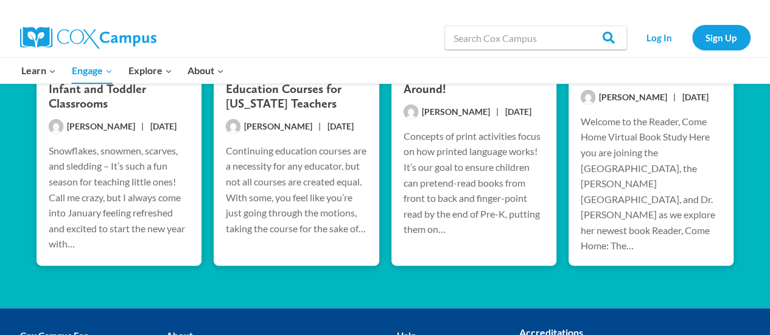
scroll to position [2329, 0]
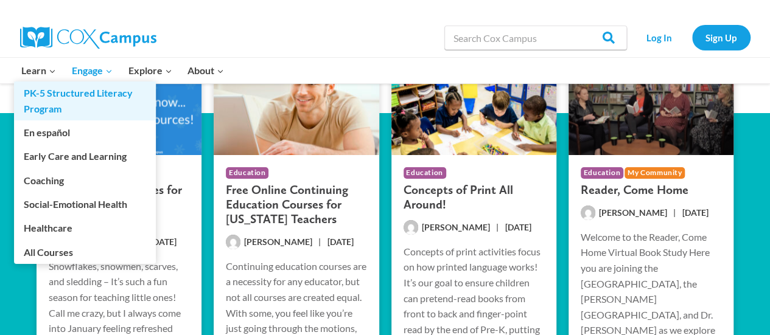
click at [78, 94] on link "PK-5 Structured Literacy Program" at bounding box center [85, 101] width 142 height 39
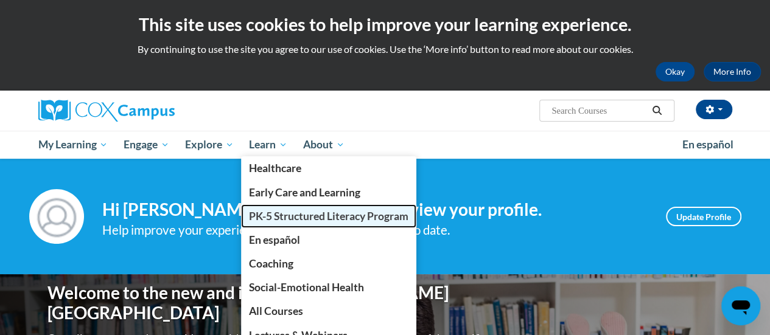
click at [291, 212] on span "PK-5 Structured Literacy Program" at bounding box center [328, 216] width 159 height 13
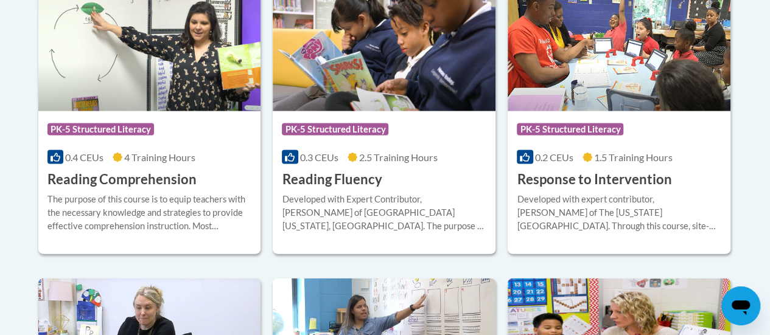
scroll to position [1217, 0]
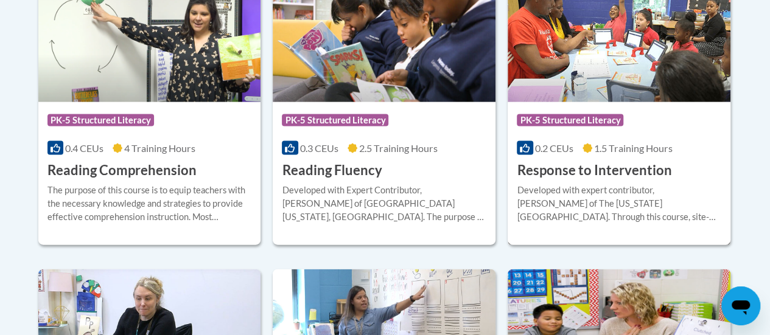
click at [585, 184] on div "Developed with expert contributor, Dr. Laura Justice of The Ohio State Universi…" at bounding box center [619, 204] width 204 height 40
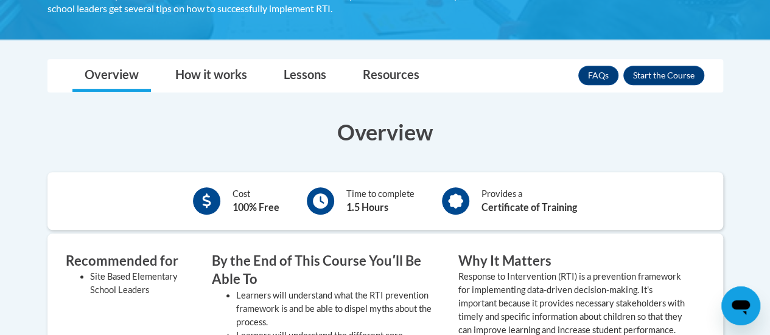
scroll to position [304, 0]
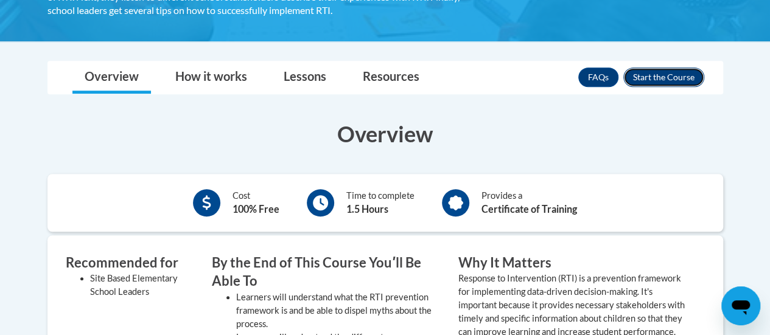
click at [661, 71] on button "Enroll" at bounding box center [663, 77] width 81 height 19
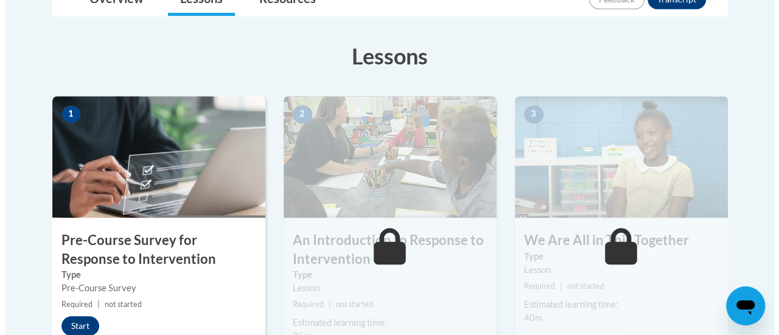
scroll to position [365, 0]
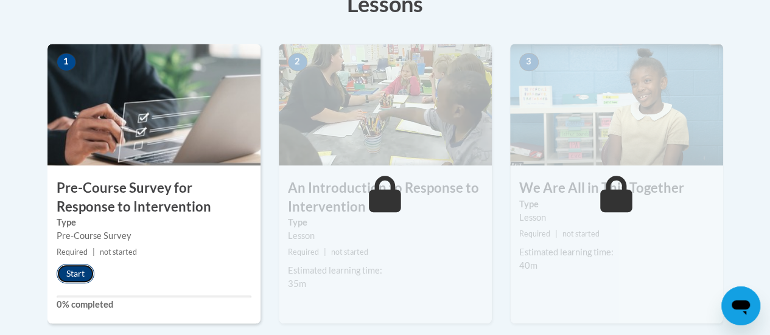
click at [61, 272] on button "Start" at bounding box center [76, 273] width 38 height 19
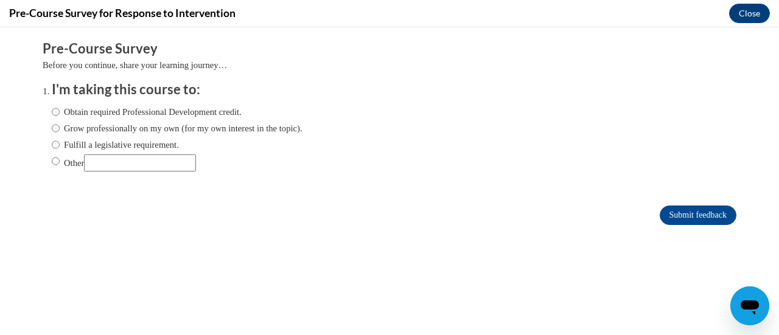
scroll to position [0, 0]
click at [91, 111] on label "Obtain required Professional Development credit." at bounding box center [147, 111] width 190 height 13
click at [60, 111] on input "Obtain required Professional Development credit." at bounding box center [56, 111] width 8 height 13
radio input "true"
click at [660, 216] on input "Submit feedback" at bounding box center [698, 215] width 77 height 19
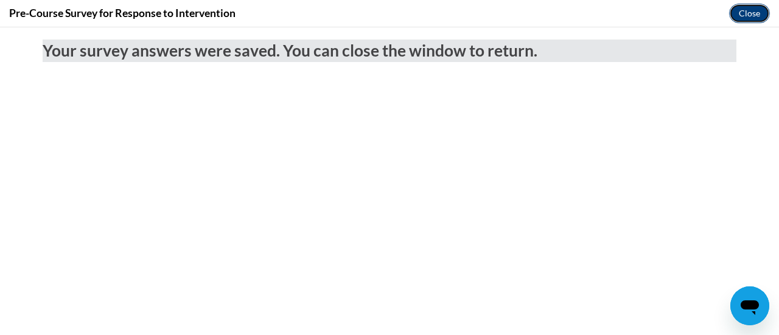
click at [737, 11] on button "Close" at bounding box center [749, 13] width 41 height 19
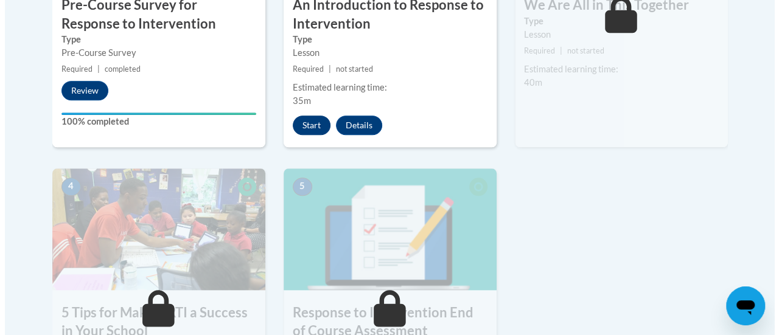
scroll to position [548, 0]
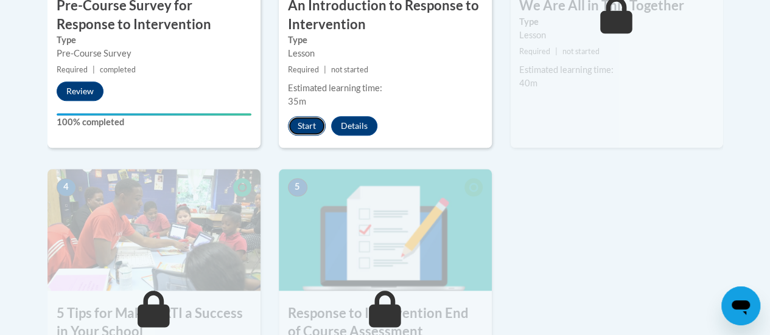
click at [302, 124] on button "Start" at bounding box center [307, 125] width 38 height 19
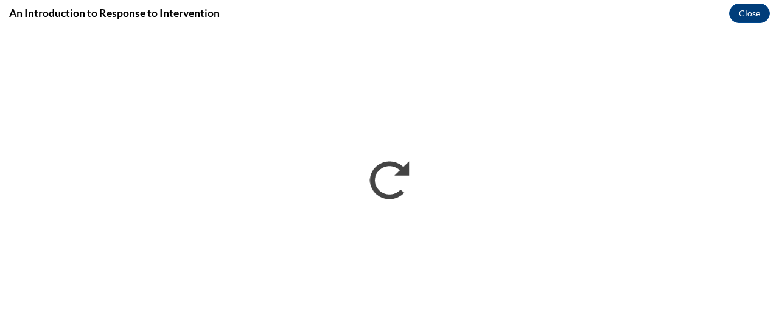
scroll to position [0, 0]
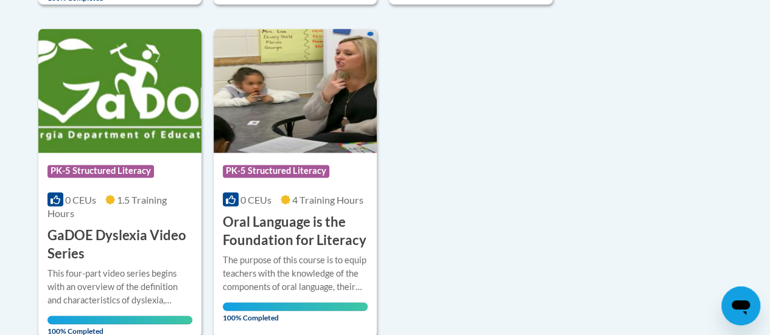
scroll to position [974, 0]
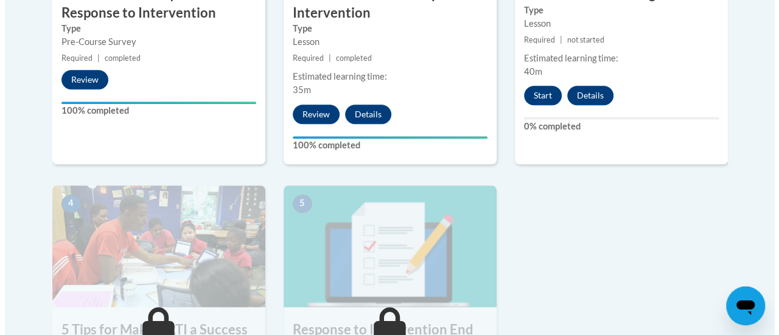
scroll to position [548, 0]
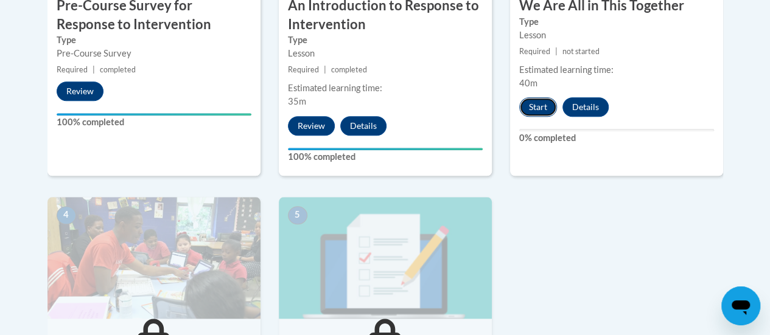
click at [550, 104] on button "Start" at bounding box center [538, 106] width 38 height 19
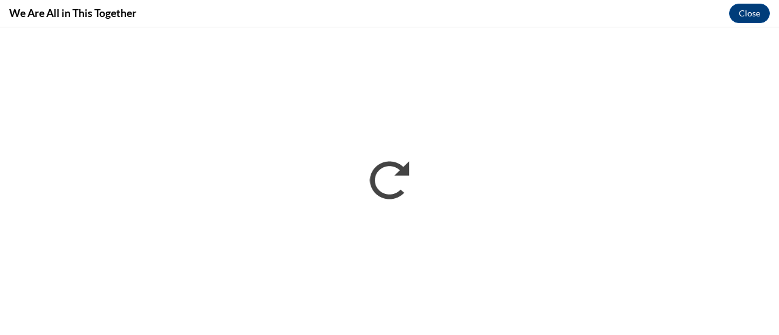
scroll to position [0, 0]
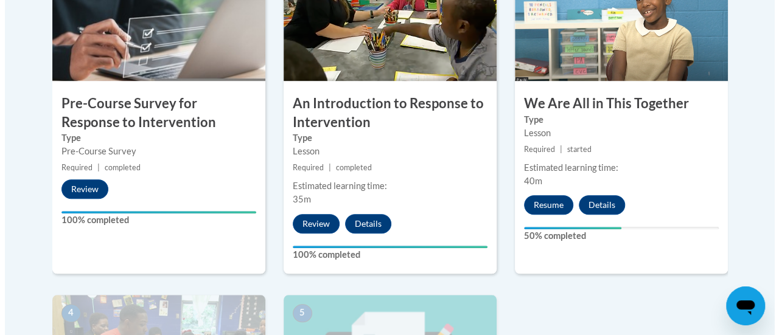
scroll to position [487, 0]
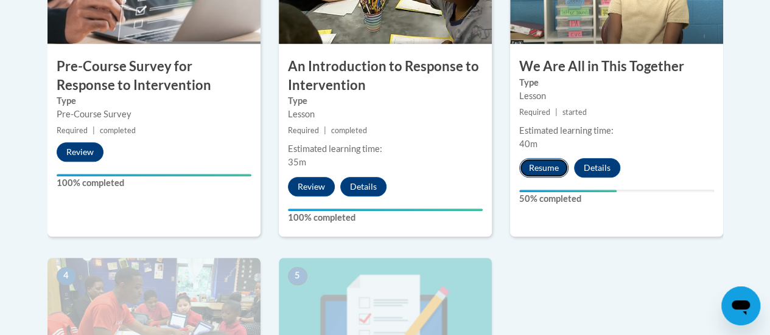
click at [543, 165] on button "Resume" at bounding box center [543, 167] width 49 height 19
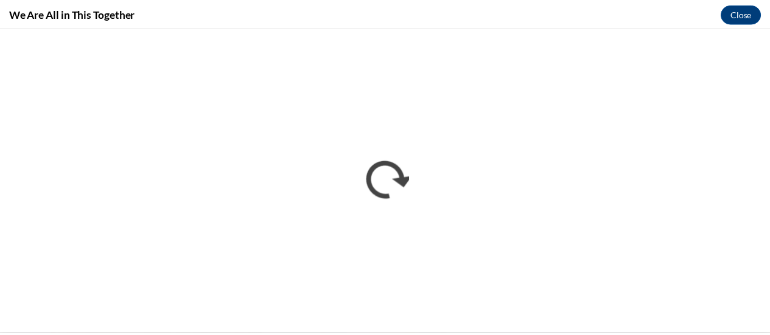
scroll to position [0, 0]
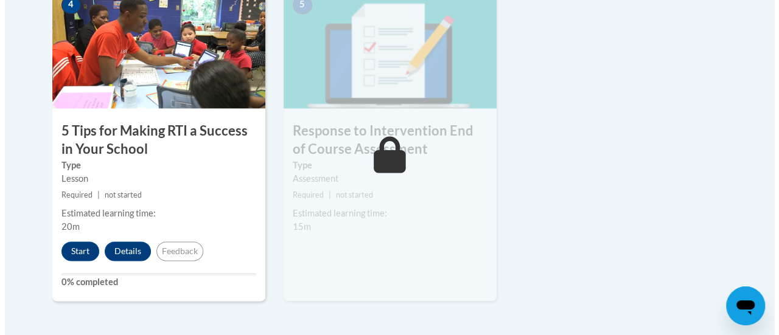
scroll to position [772, 0]
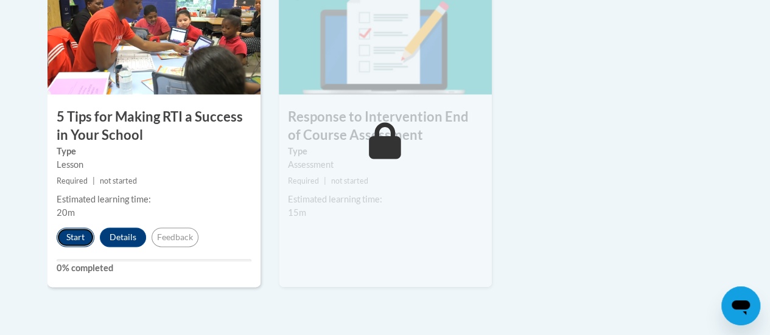
click at [67, 228] on button "Start" at bounding box center [76, 237] width 38 height 19
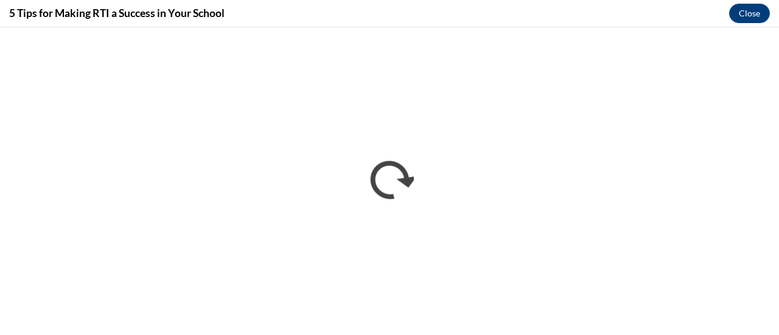
scroll to position [0, 0]
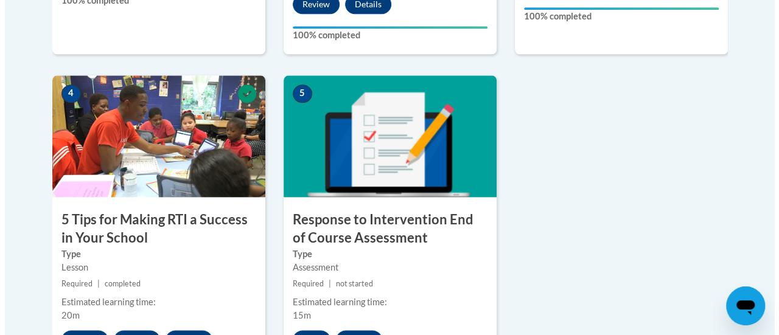
scroll to position [852, 0]
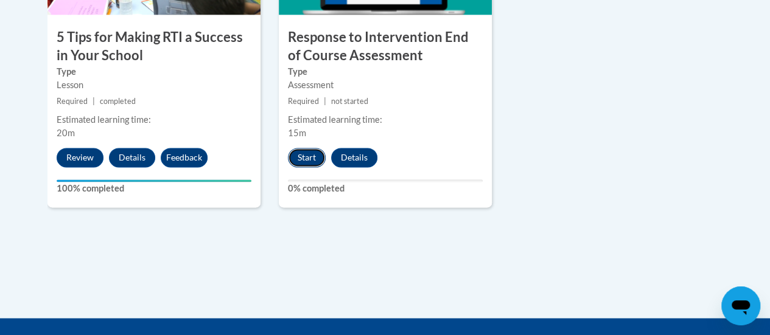
click at [305, 153] on button "Start" at bounding box center [307, 157] width 38 height 19
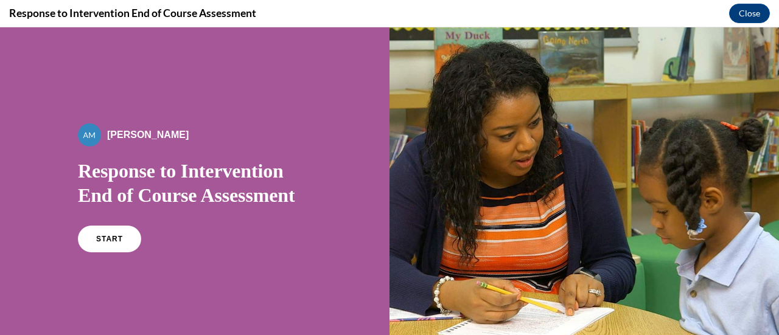
scroll to position [0, 0]
click at [106, 242] on span "START" at bounding box center [110, 239] width 28 height 9
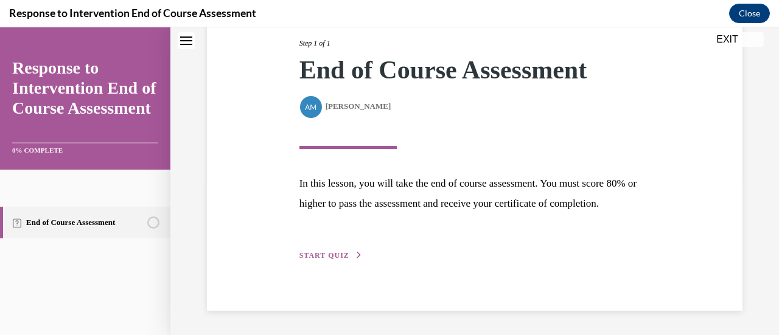
scroll to position [178, 0]
click at [332, 257] on span "START QUIZ" at bounding box center [324, 255] width 50 height 9
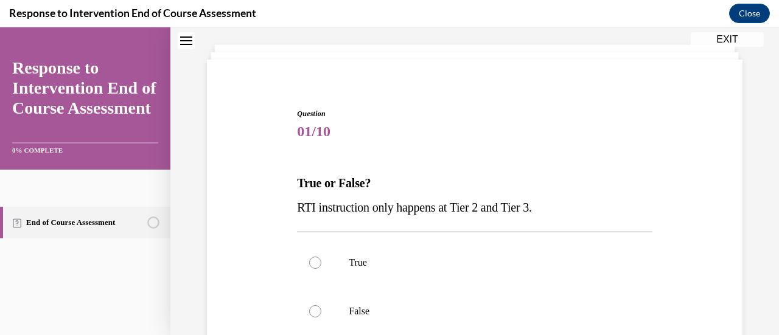
scroll to position [122, 0]
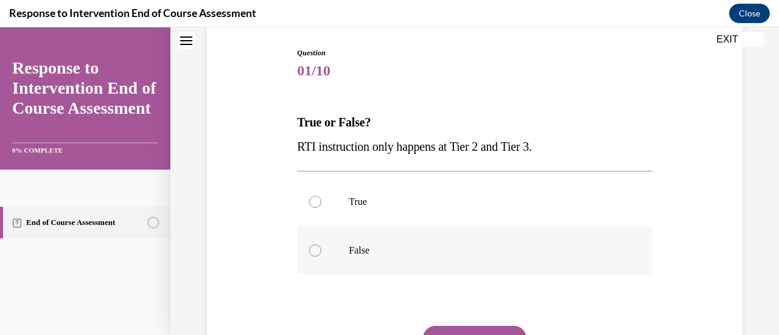
click at [414, 245] on p "False" at bounding box center [485, 251] width 273 height 12
click at [321, 245] on input "False" at bounding box center [315, 251] width 12 height 12
radio input "true"
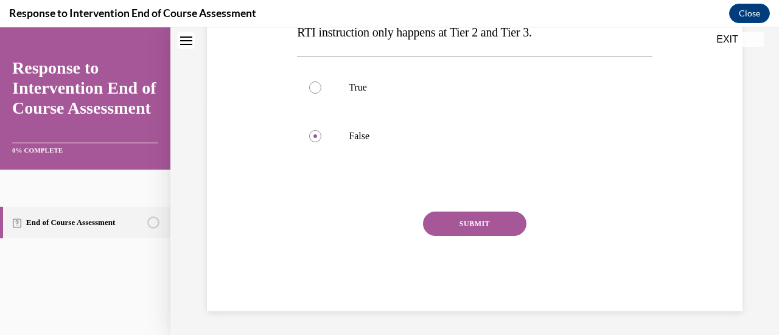
click at [444, 227] on button "SUBMIT" at bounding box center [474, 224] width 103 height 24
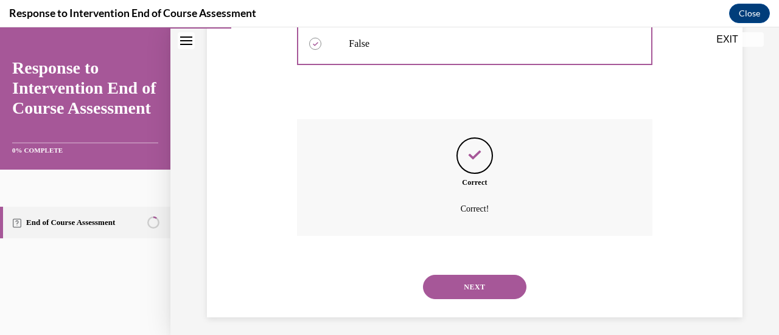
scroll to position [335, 0]
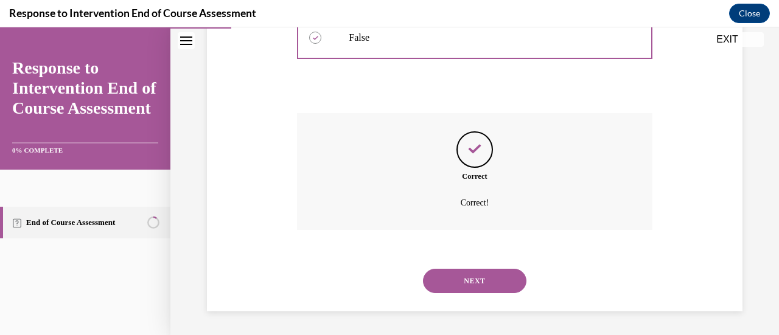
click at [486, 281] on button "NEXT" at bounding box center [474, 281] width 103 height 24
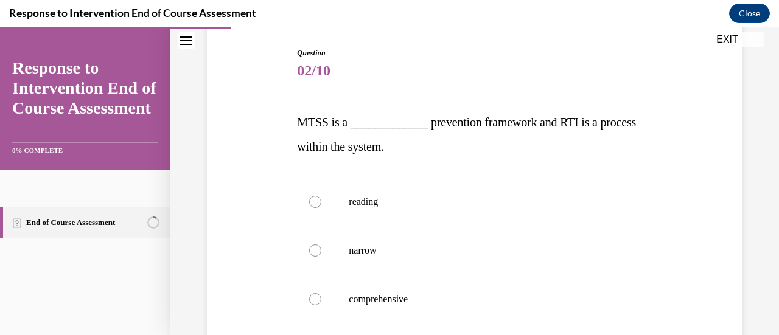
scroll to position [183, 0]
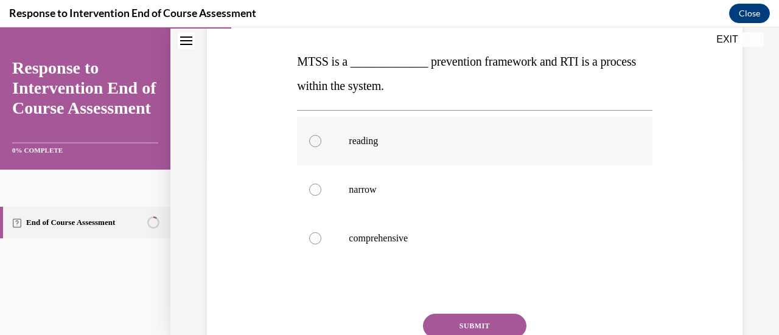
click at [424, 147] on label "reading" at bounding box center [474, 141] width 355 height 49
click at [321, 147] on input "reading" at bounding box center [315, 141] width 12 height 12
radio input "true"
click at [468, 321] on button "SUBMIT" at bounding box center [474, 326] width 103 height 24
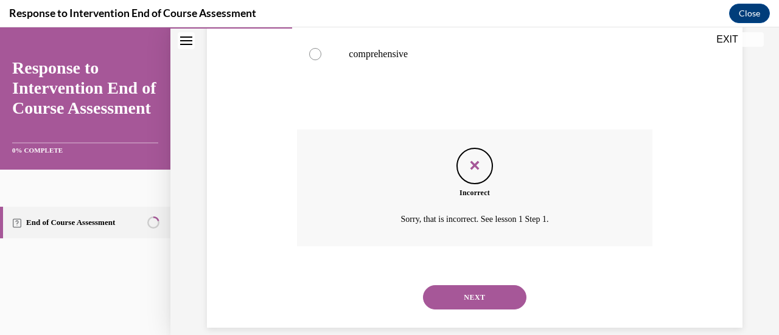
scroll to position [383, 0]
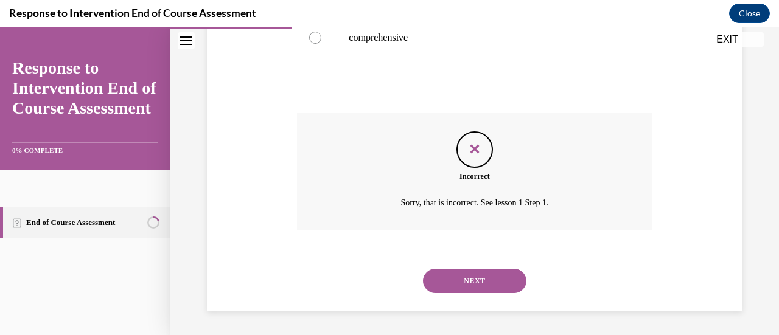
click at [466, 281] on button "NEXT" at bounding box center [474, 281] width 103 height 24
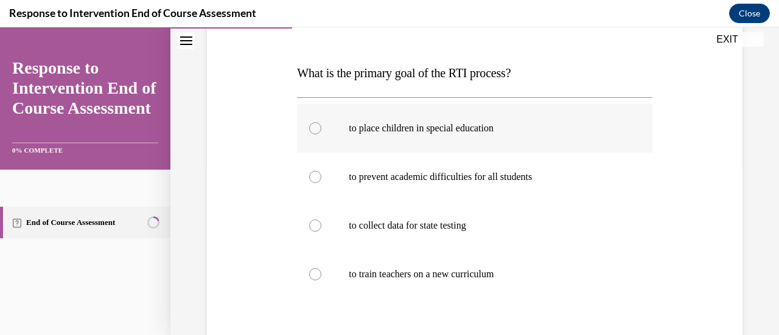
scroll to position [183, 0]
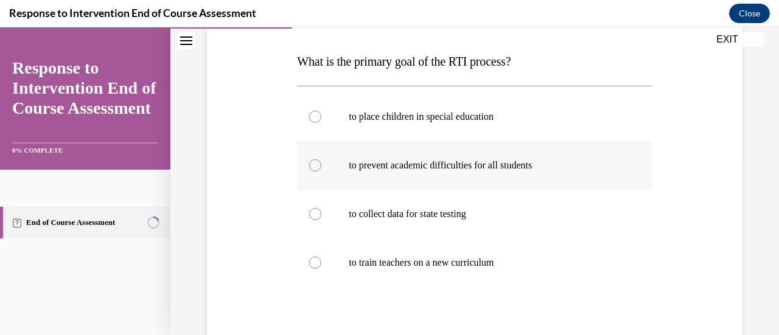
click at [466, 169] on p "to prevent academic difficulties for all students" at bounding box center [485, 165] width 273 height 12
click at [321, 169] on input "to prevent academic difficulties for all students" at bounding box center [315, 165] width 12 height 12
radio input "true"
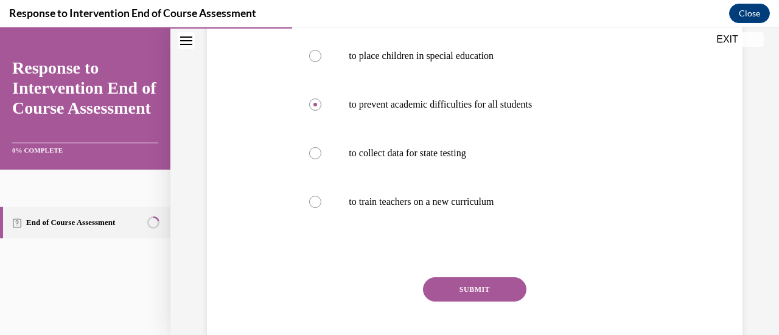
click at [511, 289] on button "SUBMIT" at bounding box center [474, 290] width 103 height 24
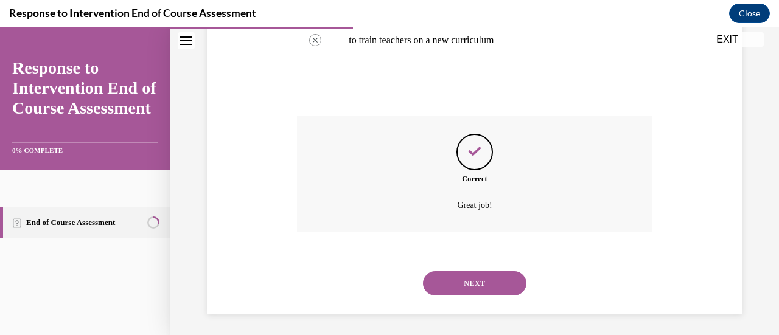
scroll to position [408, 0]
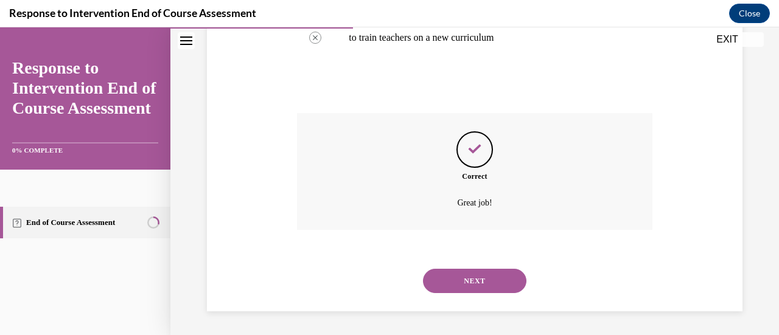
click at [482, 273] on button "NEXT" at bounding box center [474, 281] width 103 height 24
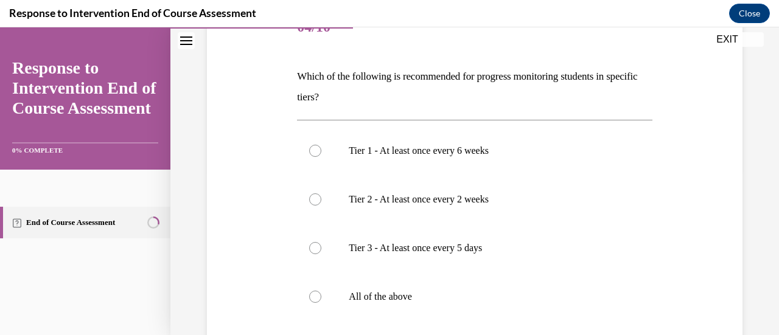
scroll to position [183, 0]
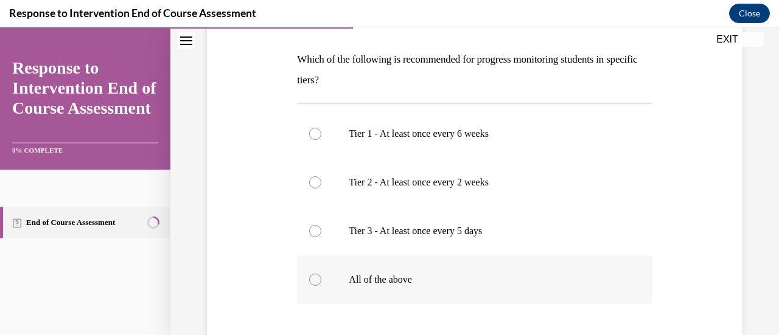
click at [461, 276] on p "All of the above" at bounding box center [485, 280] width 273 height 12
click at [321, 276] on input "All of the above" at bounding box center [315, 280] width 12 height 12
radio input "true"
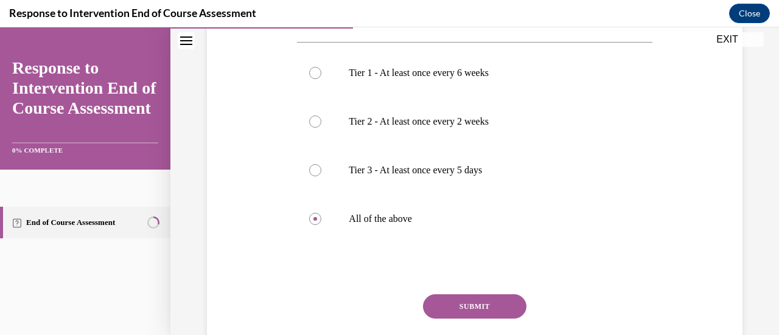
click at [484, 309] on button "SUBMIT" at bounding box center [474, 307] width 103 height 24
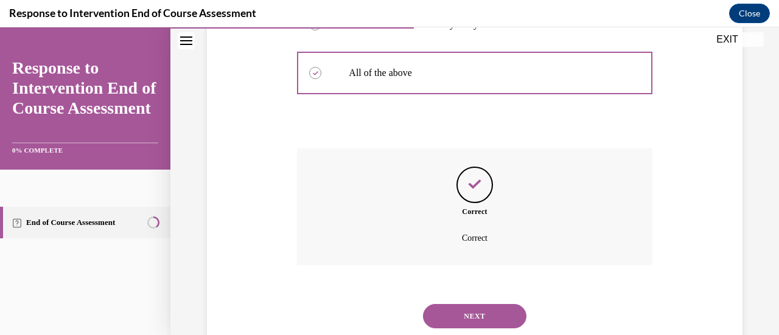
scroll to position [425, 0]
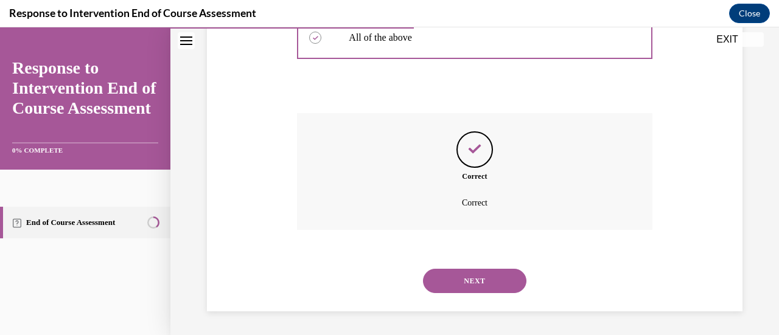
click at [476, 277] on button "NEXT" at bounding box center [474, 281] width 103 height 24
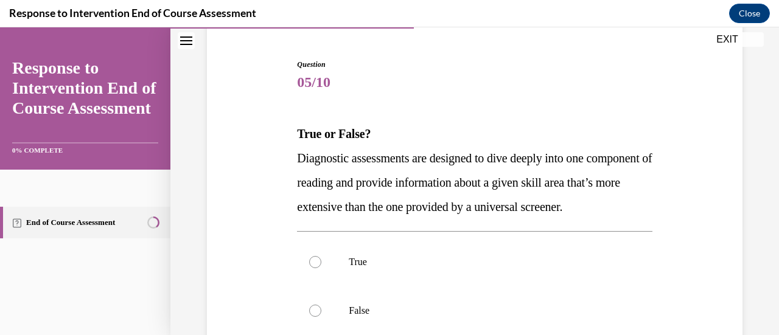
scroll to position [122, 0]
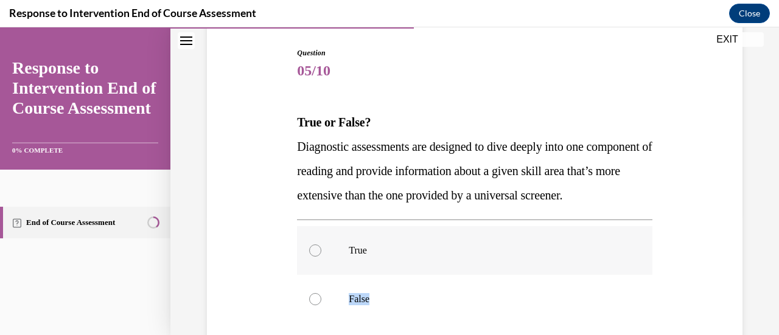
click at [422, 296] on div "True False" at bounding box center [474, 274] width 355 height 97
click at [419, 275] on label "True" at bounding box center [474, 250] width 355 height 49
click at [321, 257] on input "True" at bounding box center [315, 251] width 12 height 12
radio input "true"
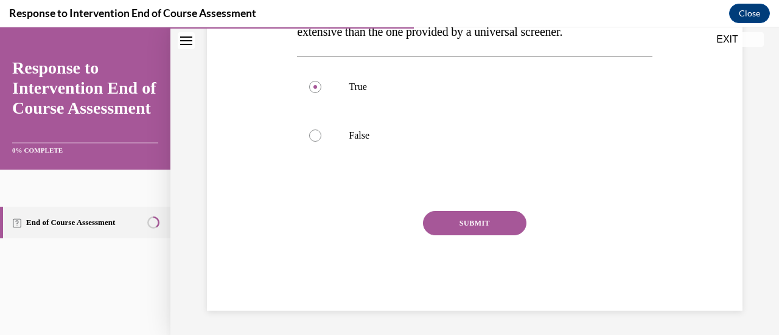
click at [453, 218] on button "SUBMIT" at bounding box center [474, 223] width 103 height 24
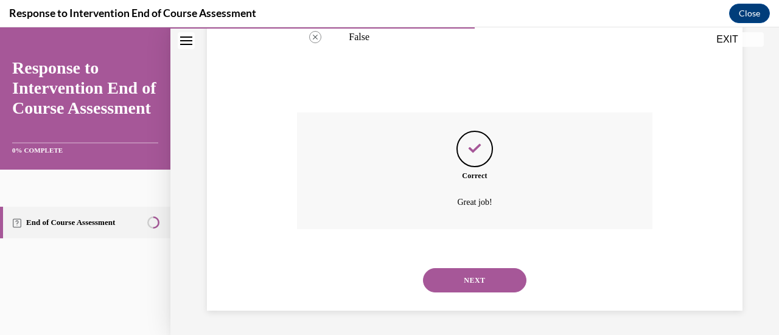
scroll to position [408, 0]
click at [469, 275] on button "NEXT" at bounding box center [474, 280] width 103 height 24
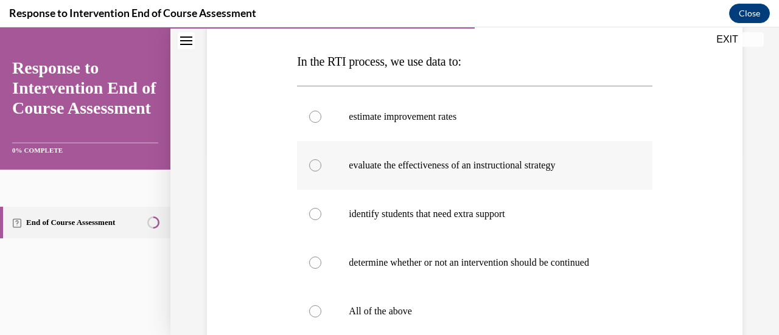
scroll to position [243, 0]
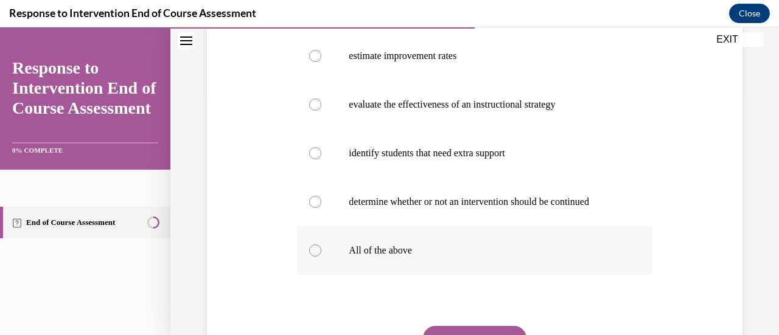
click at [397, 252] on p "All of the above" at bounding box center [485, 251] width 273 height 12
click at [321, 252] on input "All of the above" at bounding box center [315, 251] width 12 height 12
radio input "true"
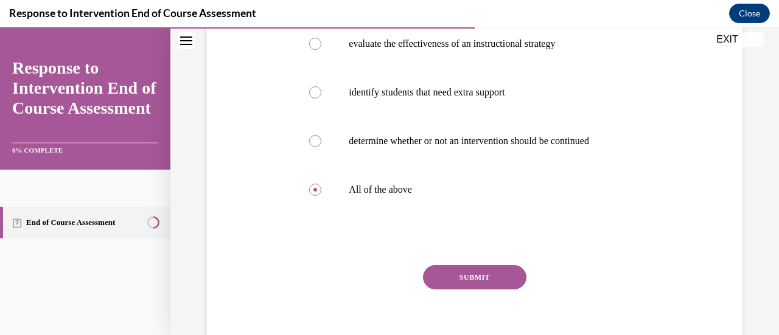
click at [469, 273] on button "SUBMIT" at bounding box center [474, 277] width 103 height 24
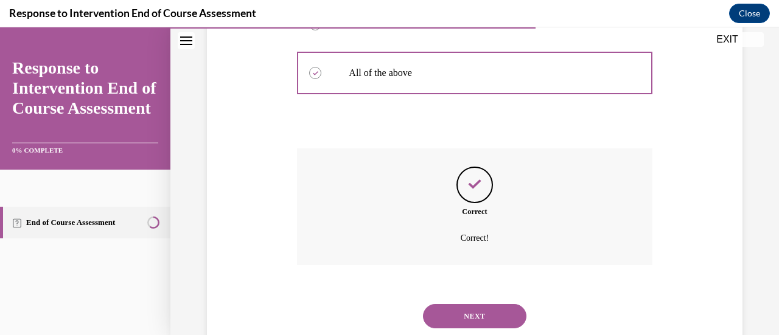
scroll to position [456, 0]
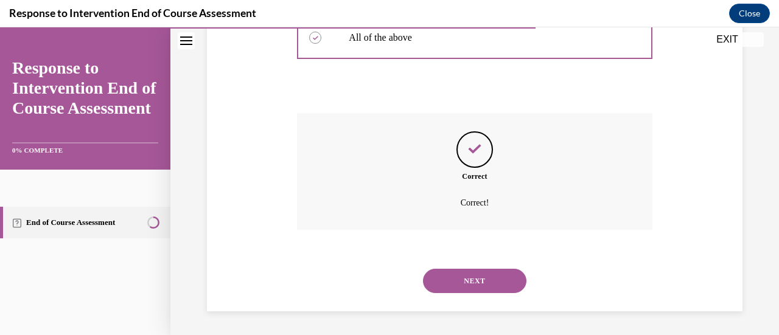
click at [474, 275] on button "NEXT" at bounding box center [474, 281] width 103 height 24
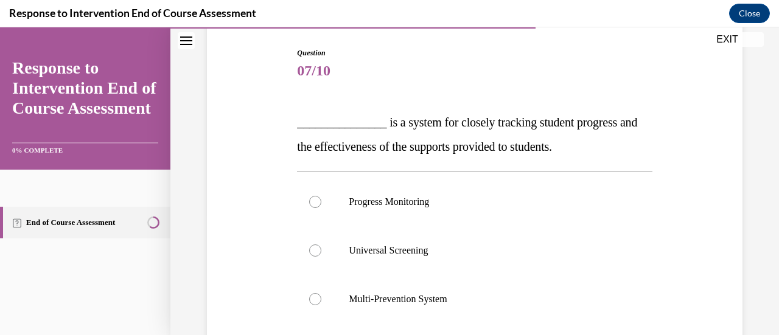
scroll to position [183, 0]
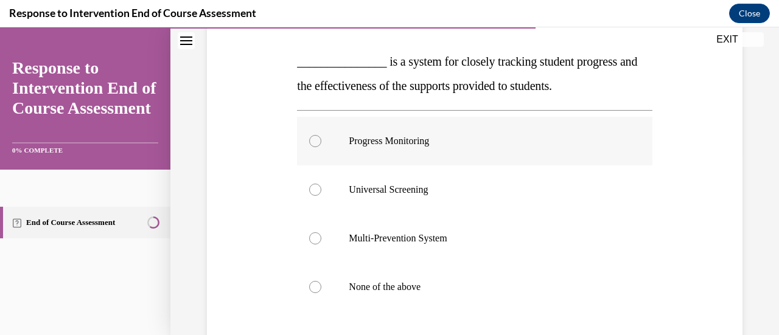
click at [463, 148] on label "Progress Monitoring" at bounding box center [474, 141] width 355 height 49
click at [321, 147] on input "Progress Monitoring" at bounding box center [315, 141] width 12 height 12
radio input "true"
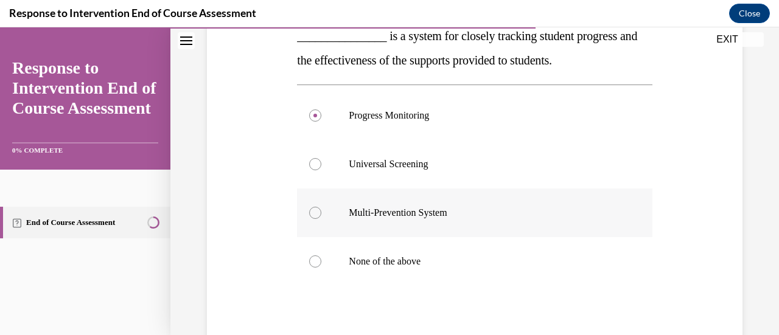
scroll to position [243, 0]
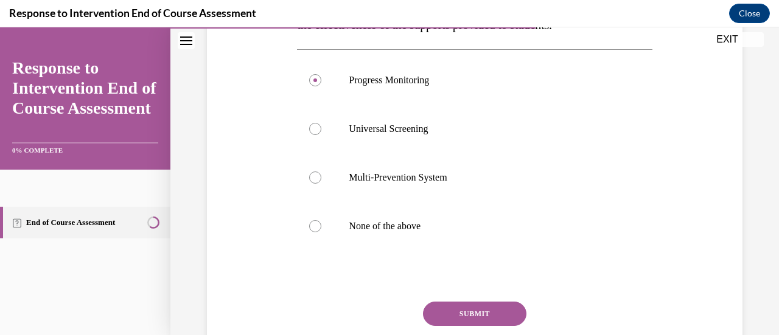
click at [455, 311] on button "SUBMIT" at bounding box center [474, 314] width 103 height 24
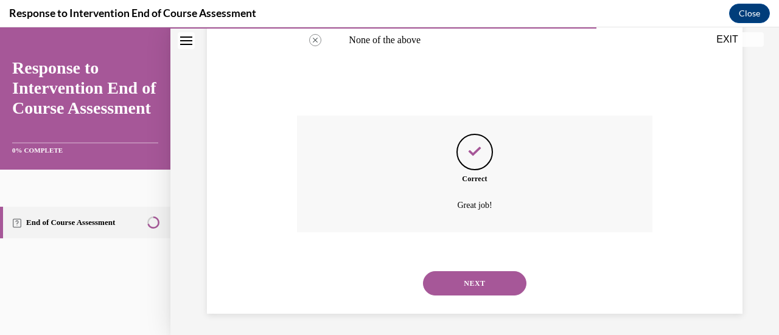
scroll to position [432, 0]
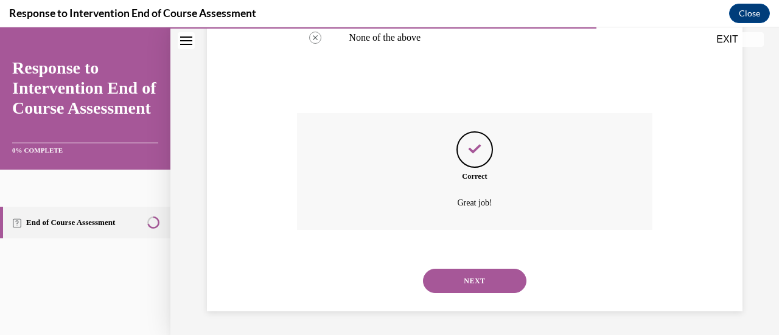
click at [483, 282] on button "NEXT" at bounding box center [474, 281] width 103 height 24
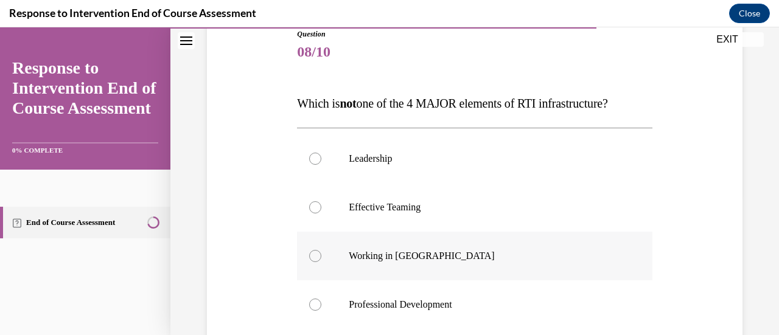
scroll to position [122, 0]
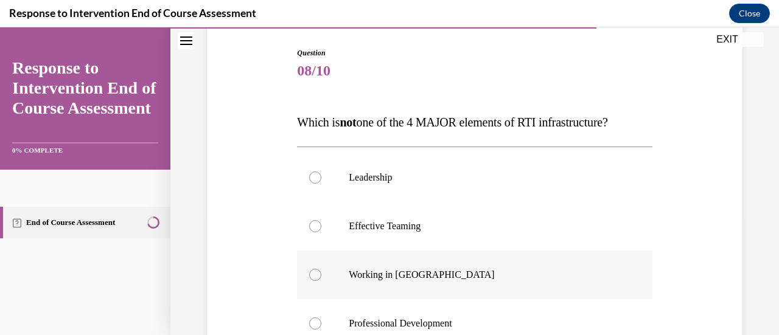
click at [419, 274] on p "Working in Silos" at bounding box center [485, 275] width 273 height 12
click at [321, 274] on input "Working in Silos" at bounding box center [315, 275] width 12 height 12
radio input "true"
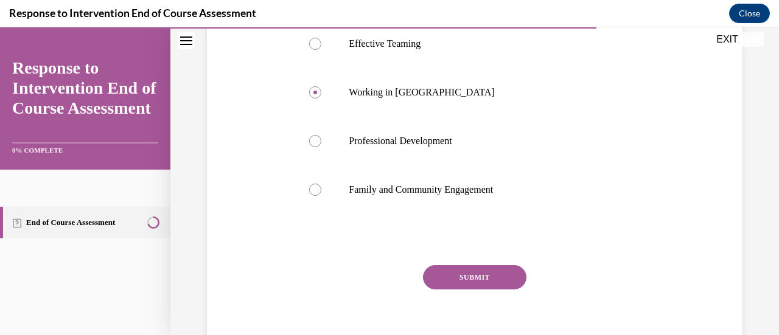
click at [441, 279] on button "SUBMIT" at bounding box center [474, 277] width 103 height 24
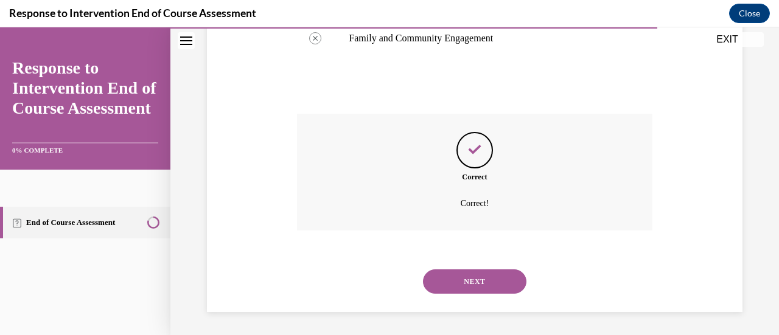
scroll to position [456, 0]
click at [462, 277] on button "NEXT" at bounding box center [474, 281] width 103 height 24
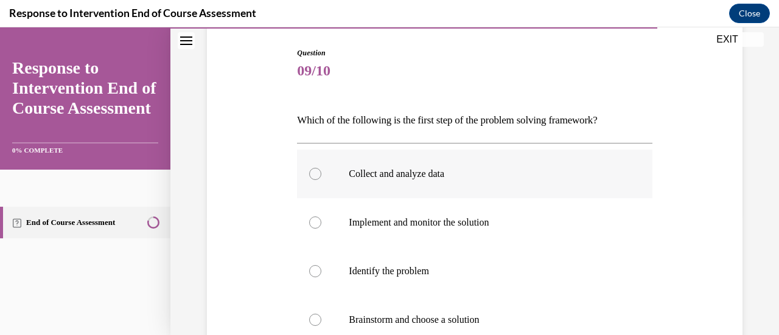
scroll to position [183, 0]
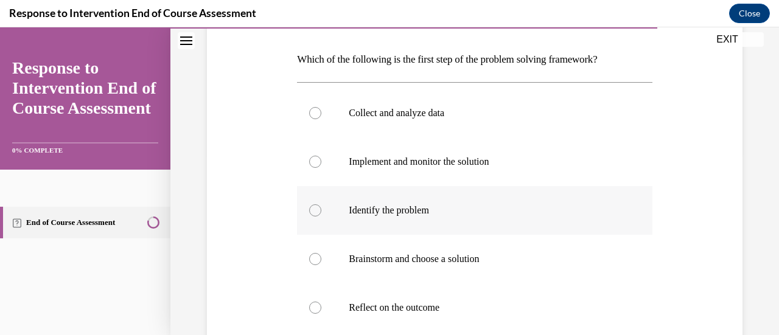
click at [501, 199] on label "Identify the problem" at bounding box center [474, 210] width 355 height 49
click at [321, 204] on input "Identify the problem" at bounding box center [315, 210] width 12 height 12
radio input "true"
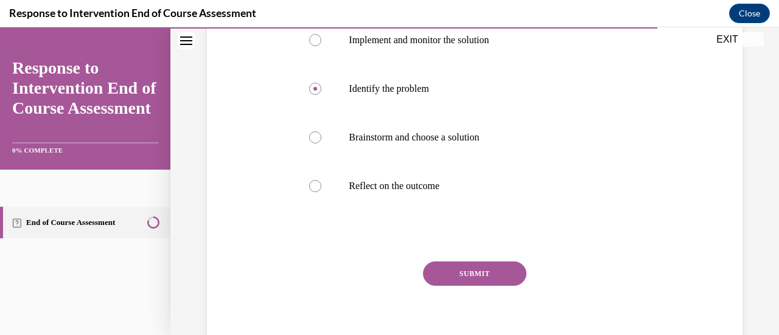
click at [477, 266] on button "SUBMIT" at bounding box center [474, 274] width 103 height 24
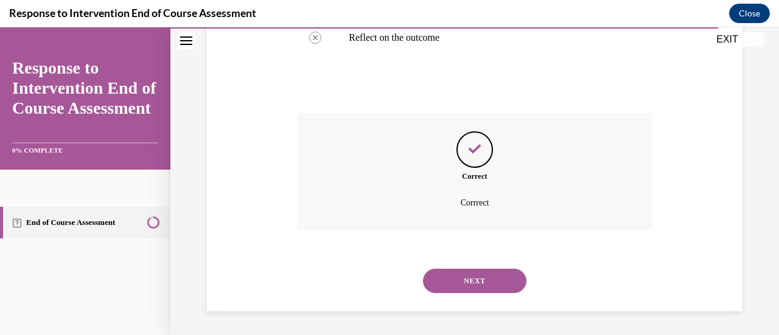
scroll to position [453, 0]
click at [468, 275] on button "NEXT" at bounding box center [474, 281] width 103 height 24
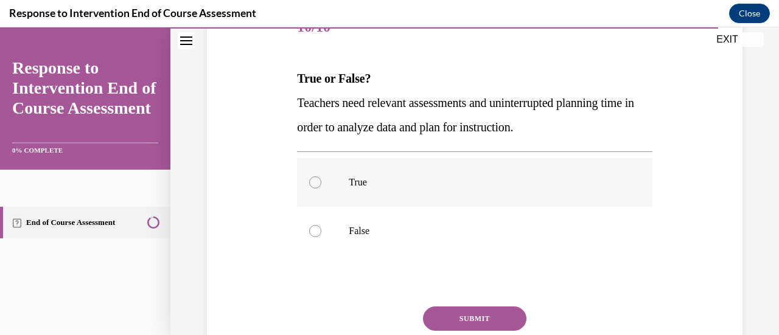
scroll to position [183, 0]
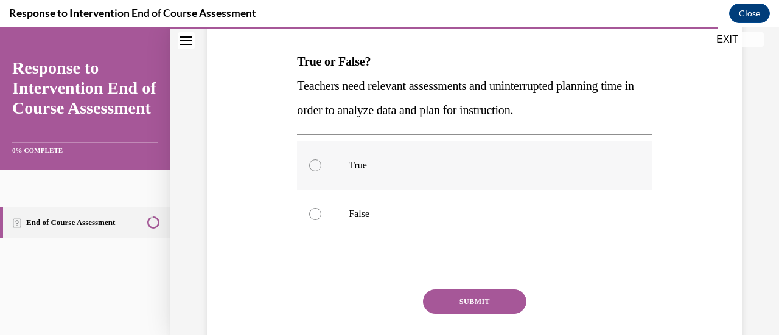
click at [439, 175] on label "True" at bounding box center [474, 165] width 355 height 49
click at [321, 172] on input "True" at bounding box center [315, 165] width 12 height 12
radio input "true"
click at [473, 303] on button "SUBMIT" at bounding box center [474, 302] width 103 height 24
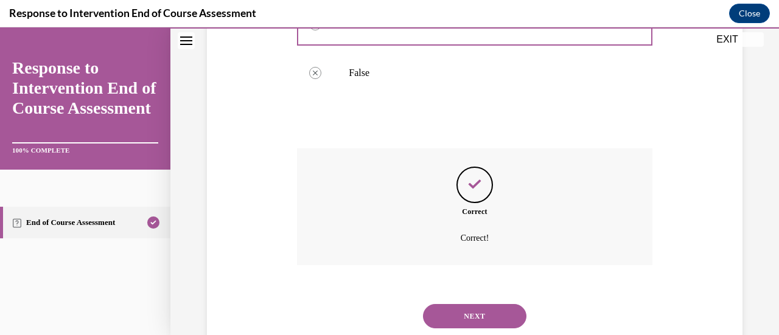
scroll to position [359, 0]
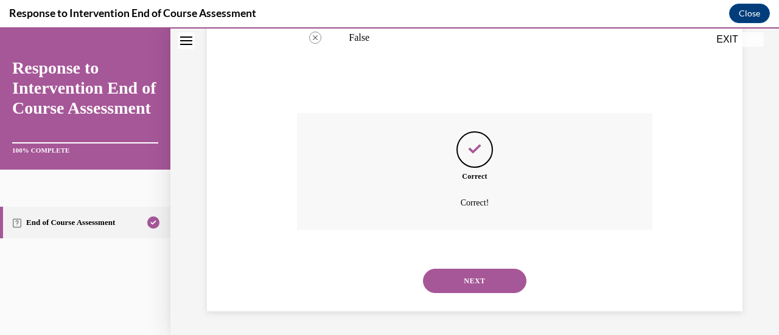
click at [480, 282] on button "NEXT" at bounding box center [474, 281] width 103 height 24
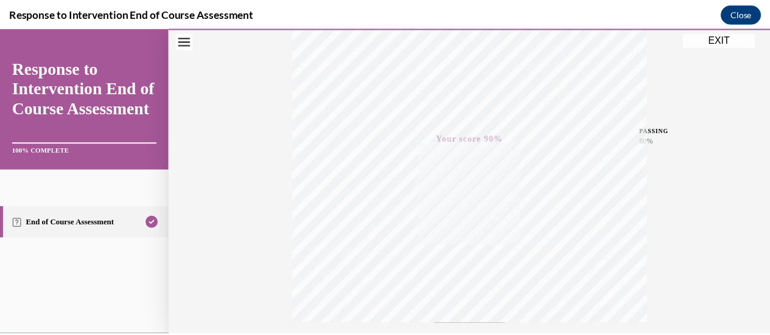
scroll to position [133, 0]
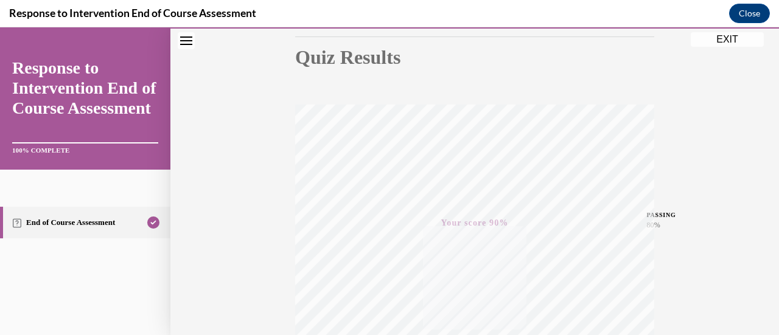
click at [729, 39] on button "EXIT" at bounding box center [727, 39] width 73 height 15
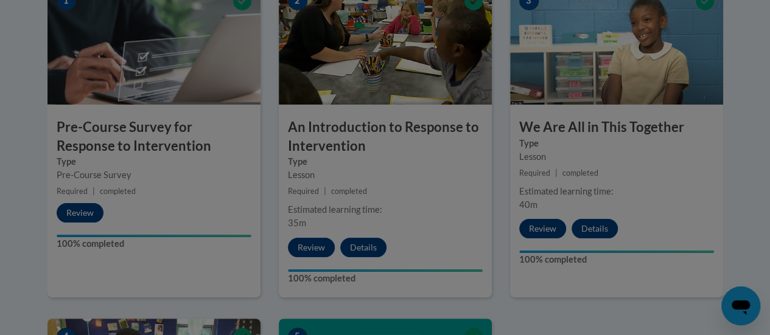
scroll to position [365, 0]
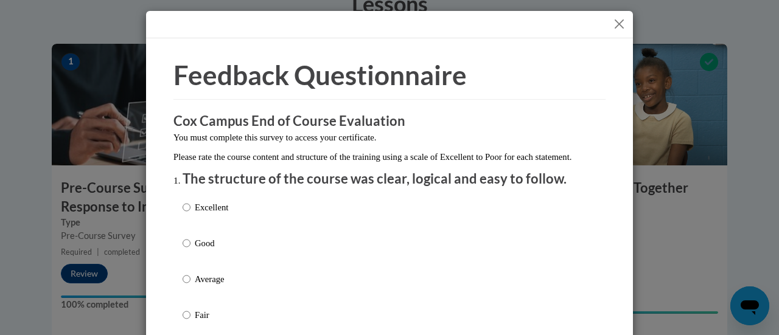
click at [612, 20] on button "Close" at bounding box center [619, 23] width 15 height 15
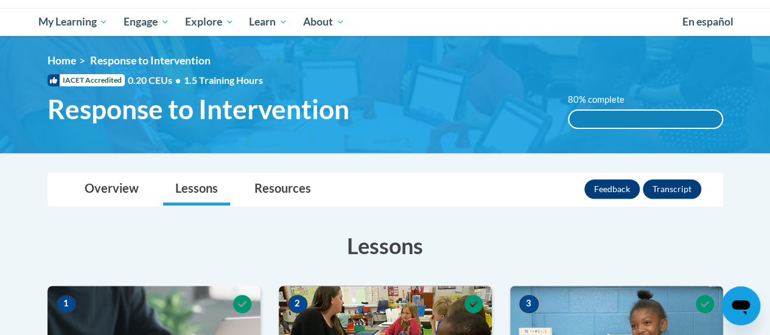
scroll to position [122, 0]
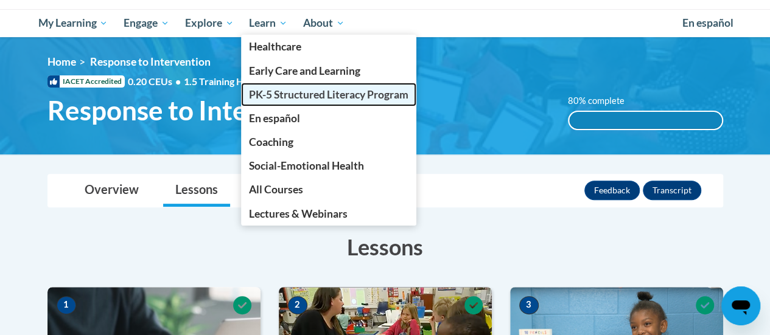
click at [297, 92] on span "PK-5 Structured Literacy Program" at bounding box center [328, 94] width 159 height 13
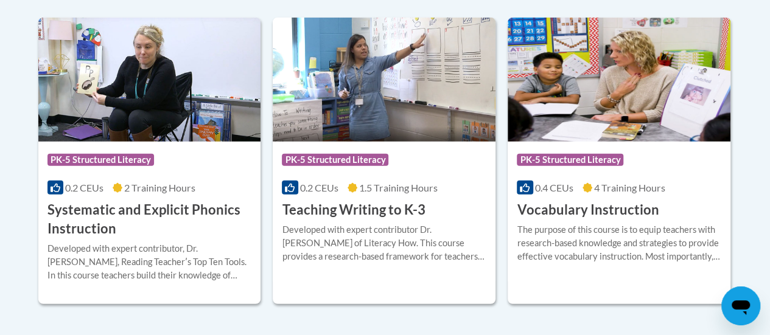
scroll to position [1486, 0]
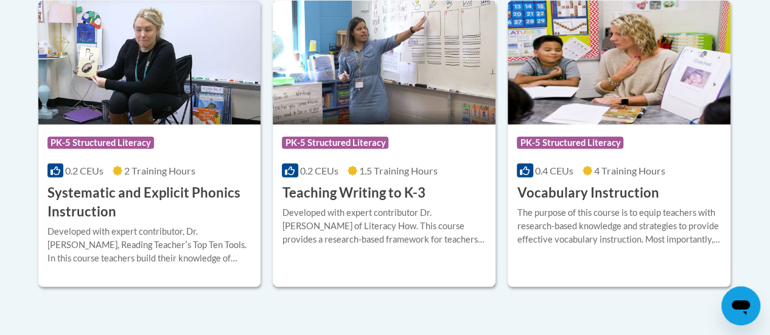
click at [430, 100] on img at bounding box center [384, 63] width 223 height 124
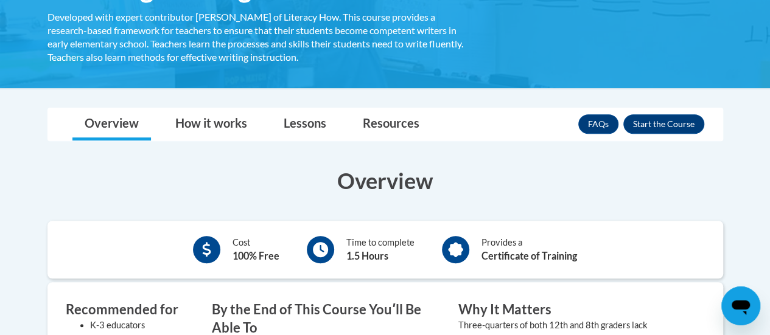
scroll to position [243, 0]
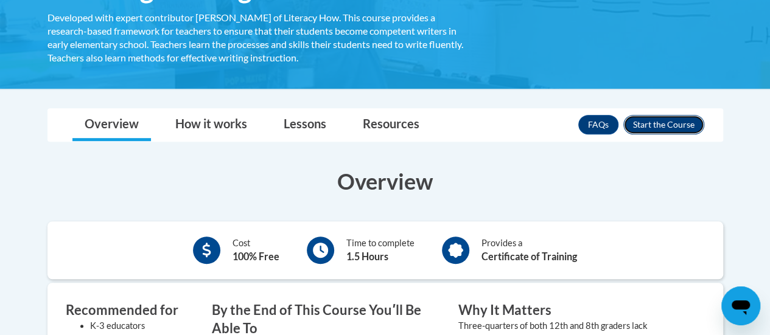
click at [659, 118] on button "Enroll" at bounding box center [663, 124] width 81 height 19
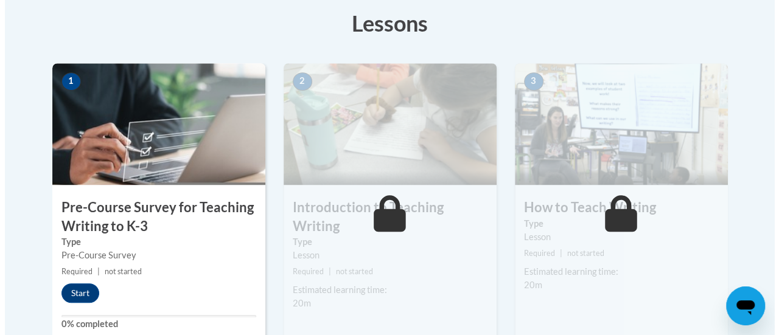
scroll to position [365, 0]
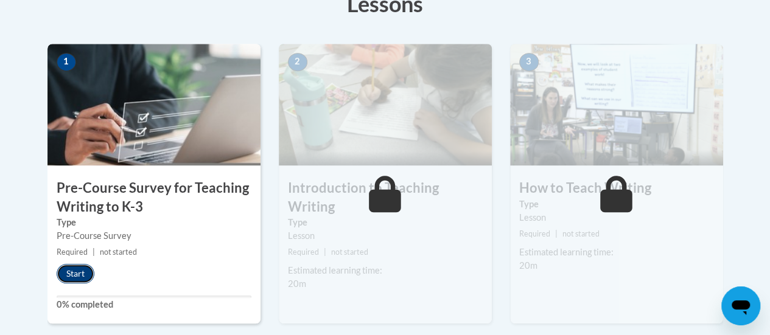
click at [76, 270] on button "Start" at bounding box center [76, 273] width 38 height 19
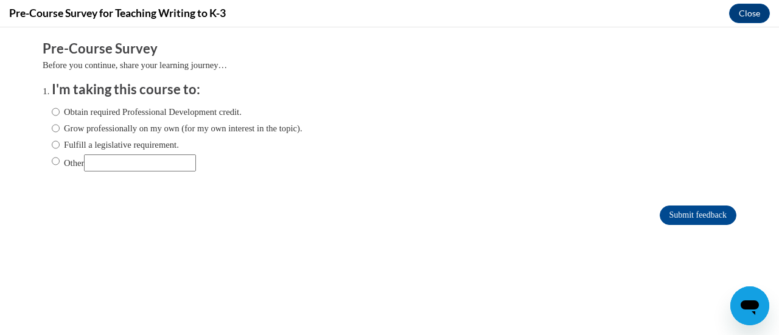
scroll to position [0, 0]
click at [117, 111] on label "Obtain required Professional Development credit." at bounding box center [147, 111] width 190 height 13
click at [60, 111] on input "Obtain required Professional Development credit." at bounding box center [56, 111] width 8 height 13
radio input "true"
click at [691, 215] on input "Submit feedback" at bounding box center [698, 215] width 77 height 19
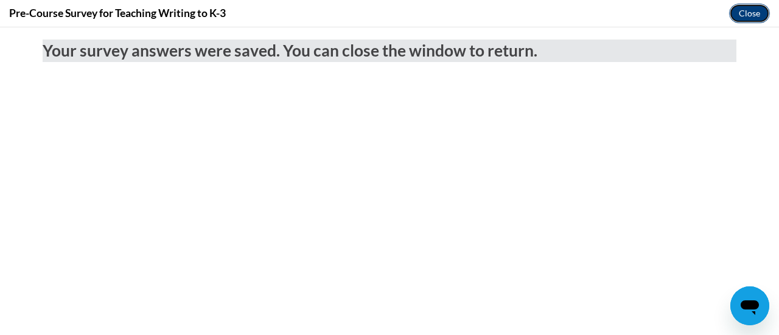
click at [752, 16] on button "Close" at bounding box center [749, 13] width 41 height 19
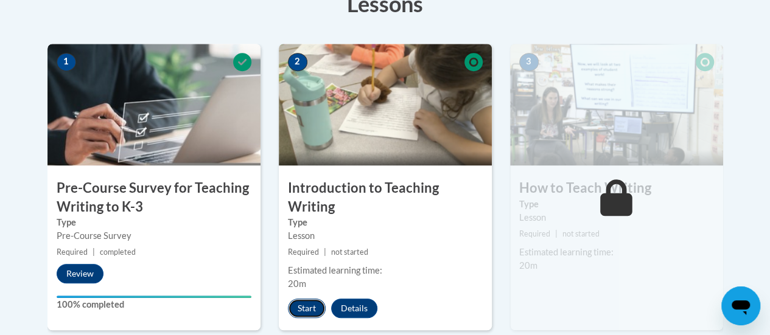
click at [314, 304] on button "Start" at bounding box center [307, 308] width 38 height 19
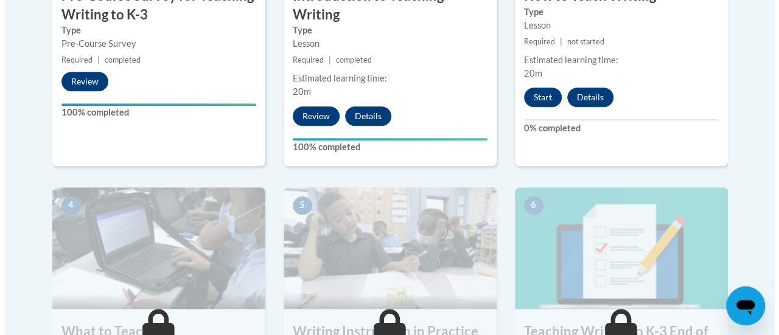
scroll to position [548, 0]
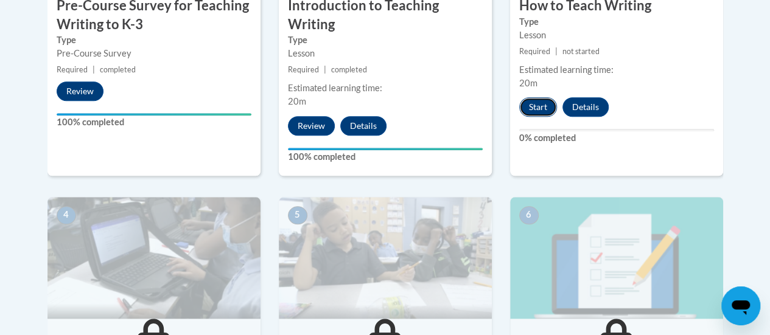
click at [534, 108] on button "Start" at bounding box center [538, 106] width 38 height 19
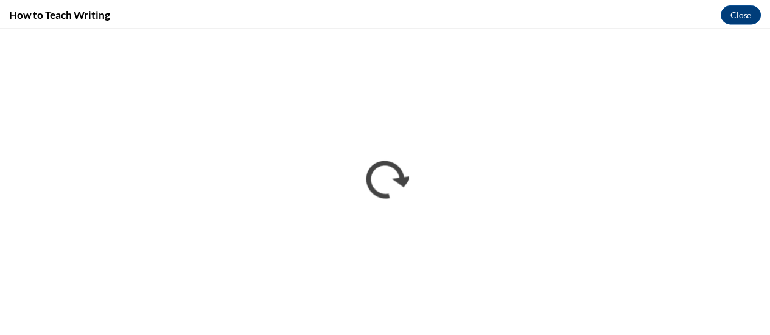
scroll to position [0, 0]
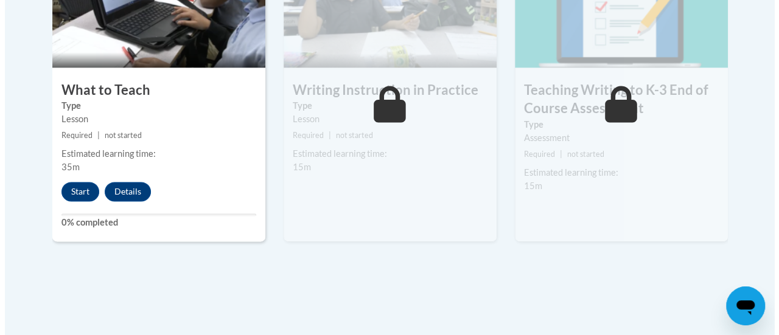
scroll to position [800, 0]
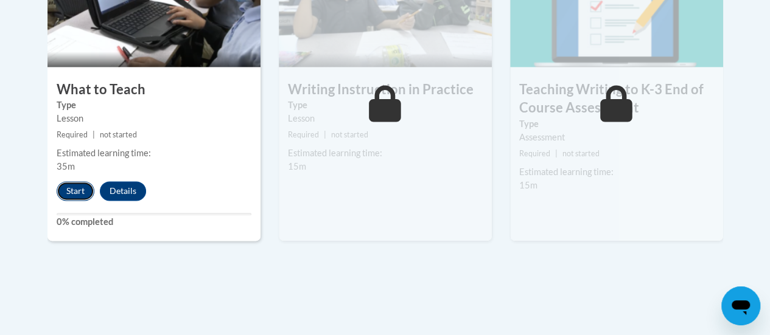
click at [75, 186] on button "Start" at bounding box center [76, 190] width 38 height 19
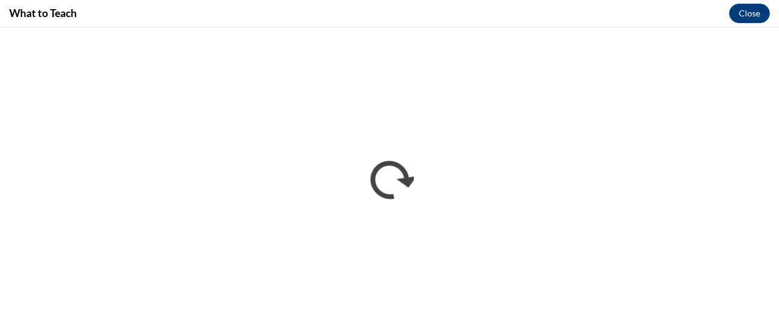
scroll to position [0, 0]
